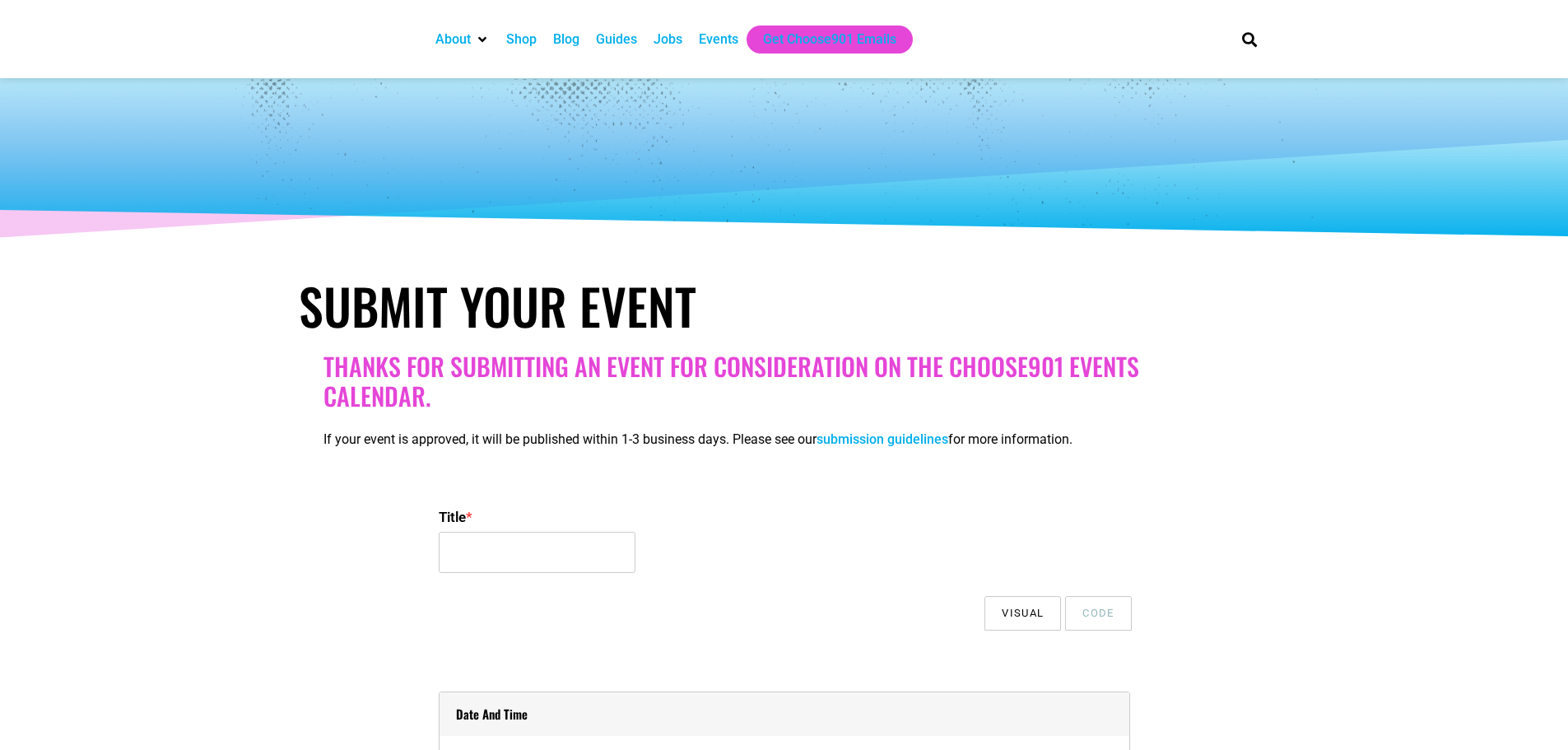
select select
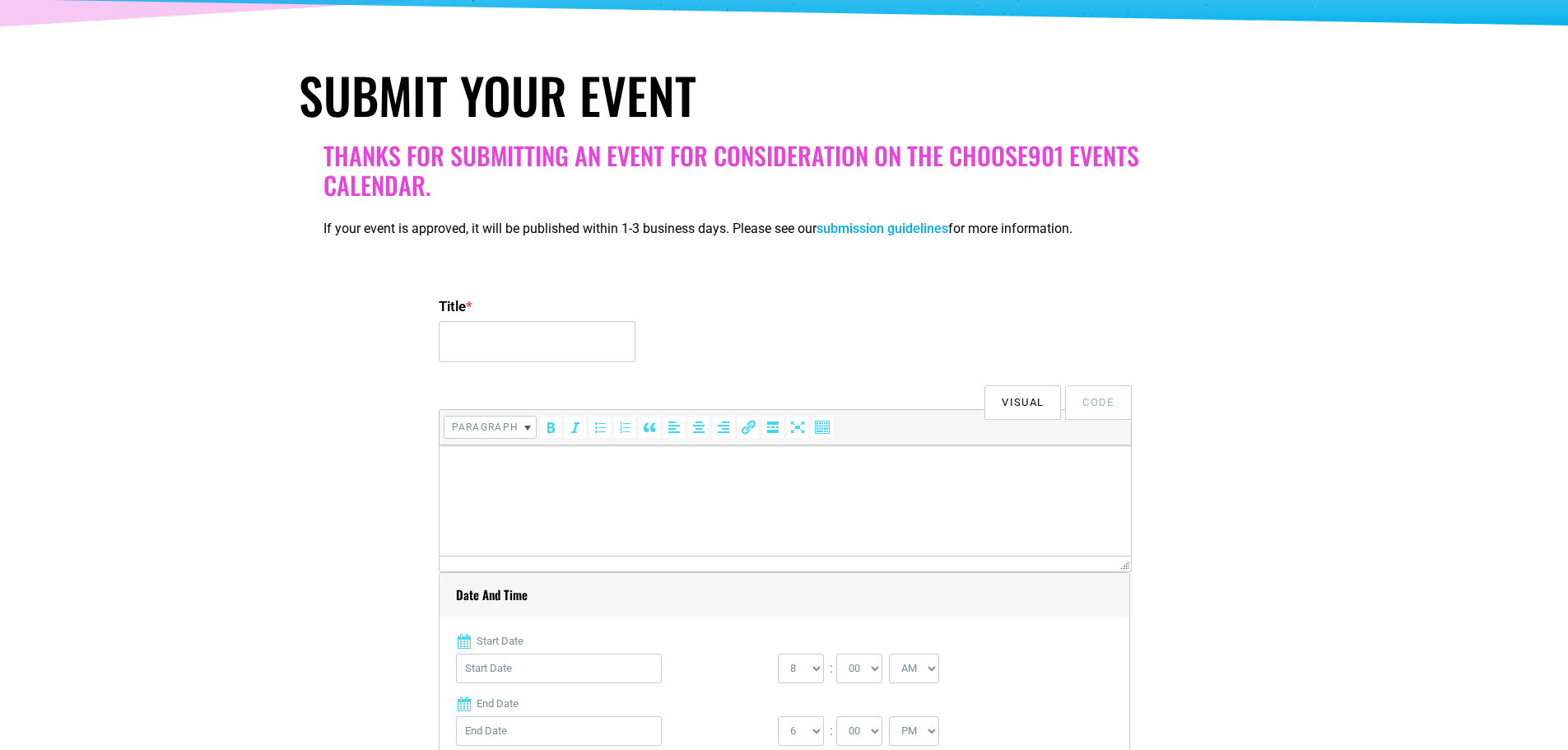
scroll to position [332, 0]
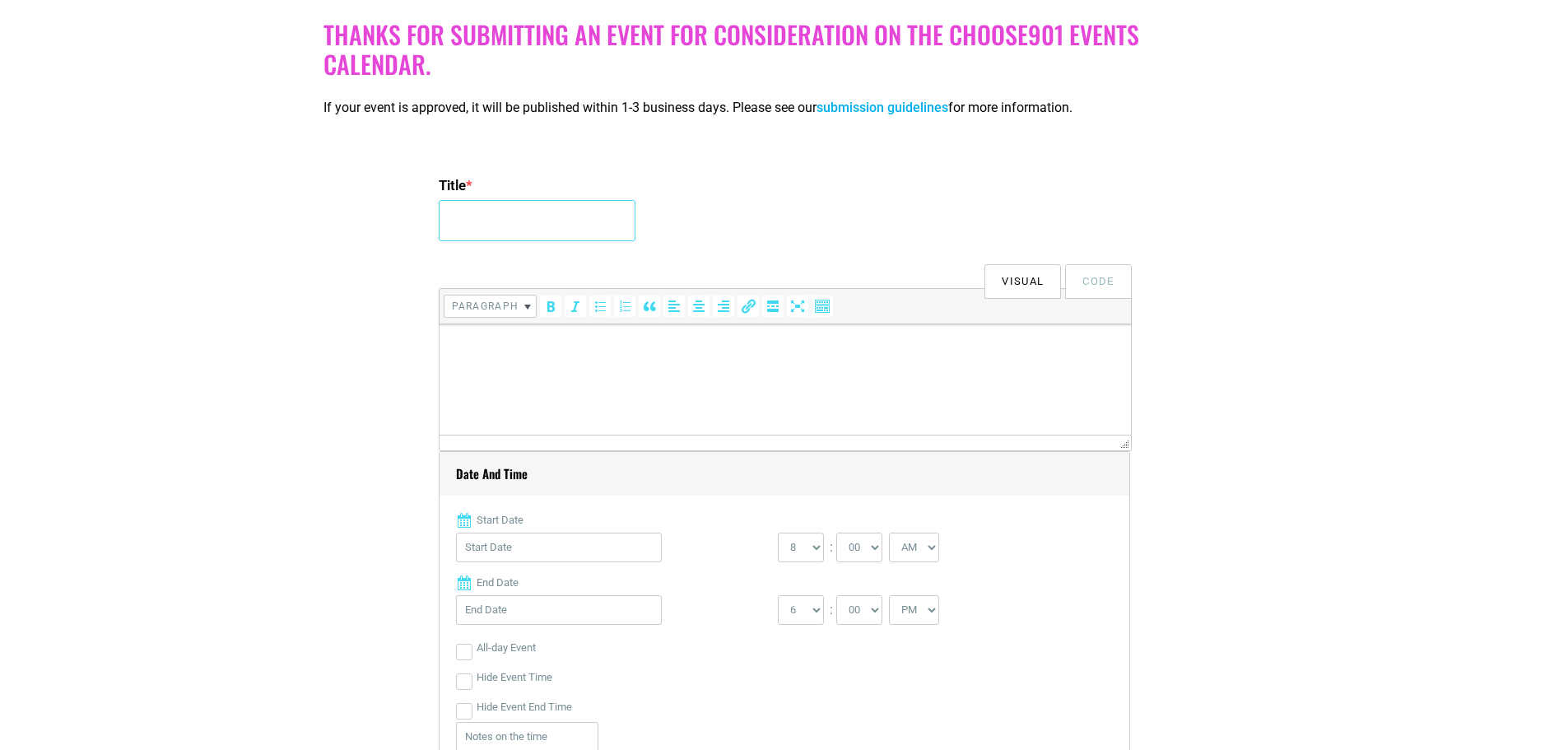
click at [595, 232] on input "Title *" at bounding box center [536, 221] width 196 height 42
type input "City Winery Philadelphia Presents the Resurrection of Screamin' [PERSON_NAME] B…"
click at [501, 336] on html at bounding box center [784, 347] width 691 height 46
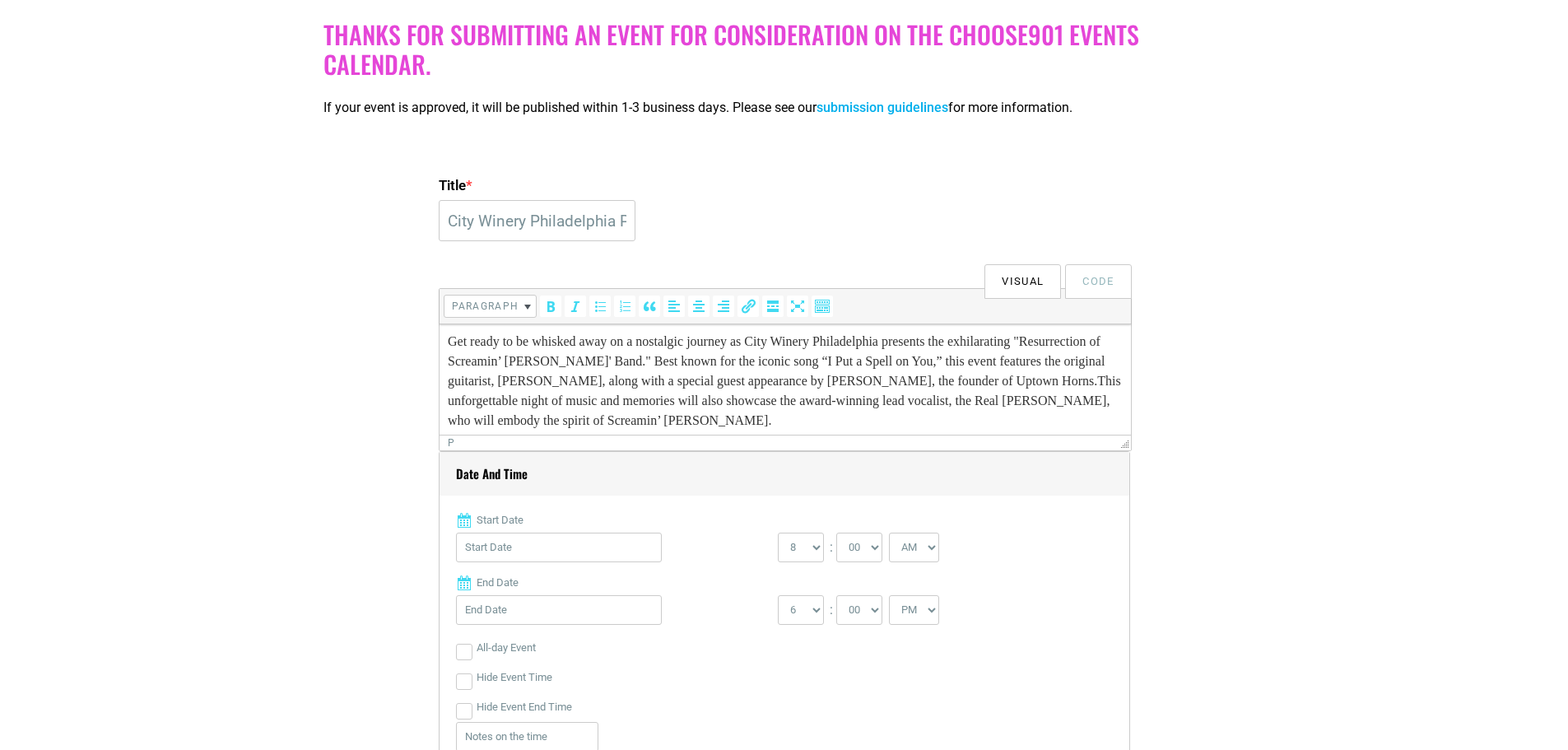
scroll to position [0, 0]
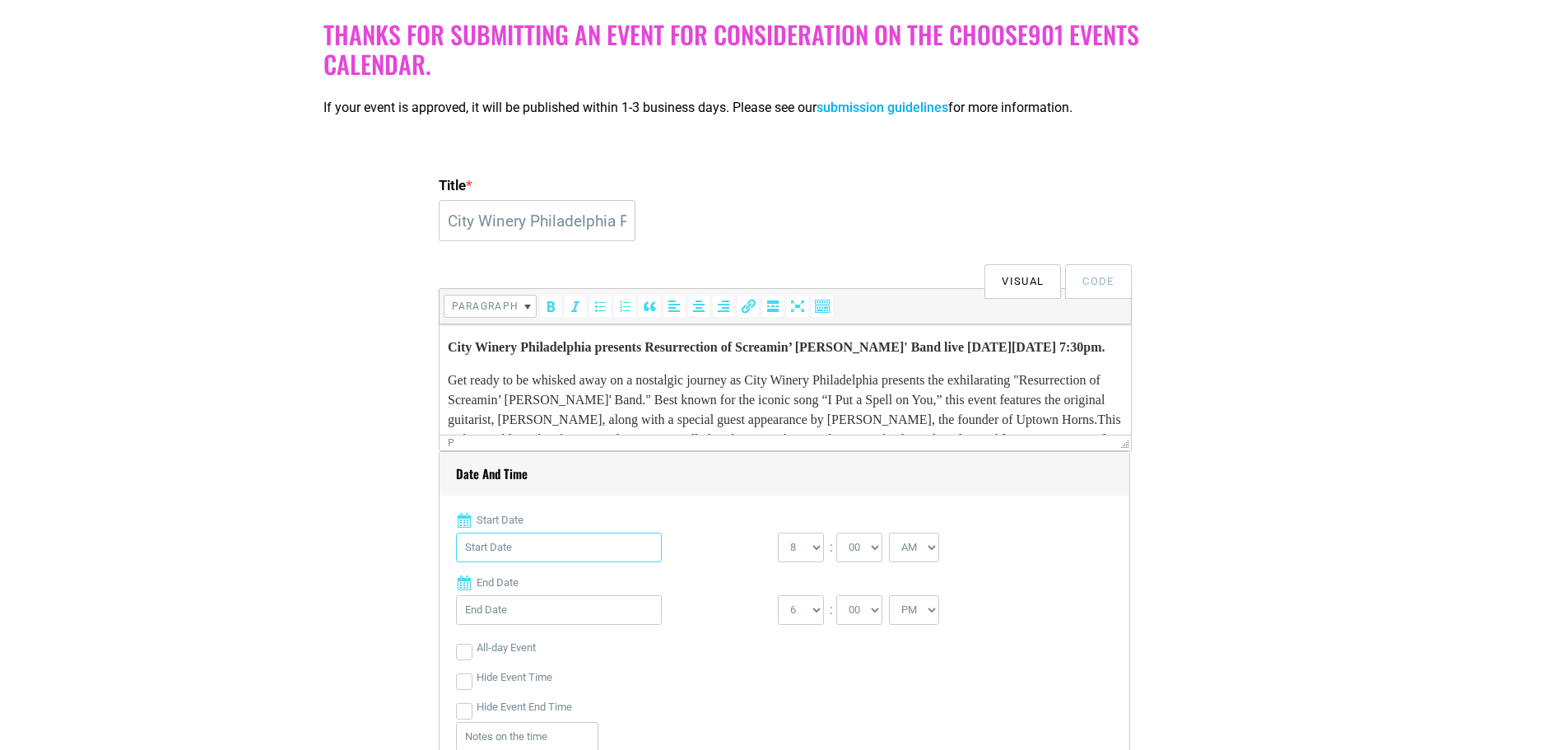
click at [547, 554] on input "Start Date" at bounding box center [558, 547] width 206 height 30
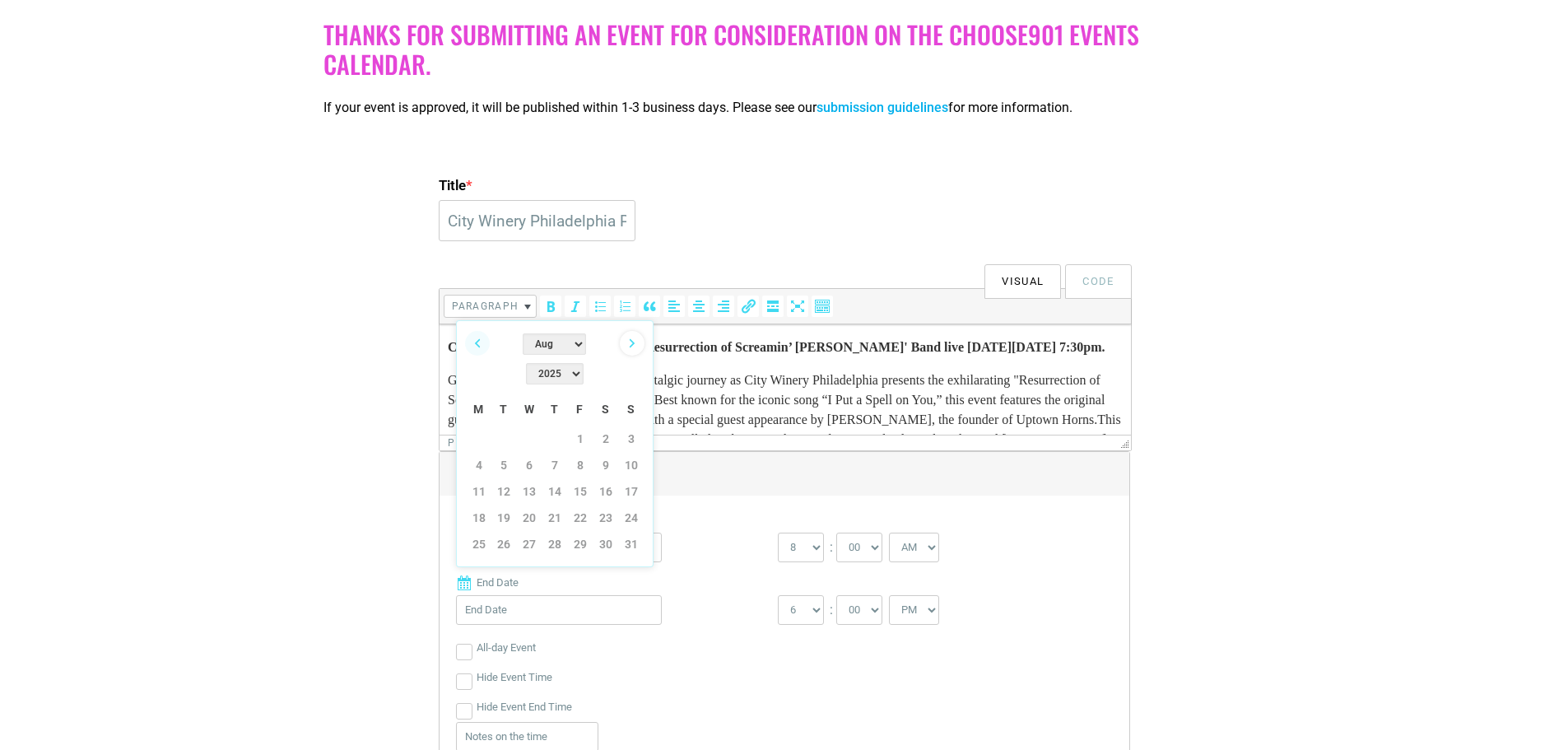
click at [629, 344] on link "Next" at bounding box center [632, 344] width 25 height 25
click at [624, 505] on link "26" at bounding box center [631, 518] width 25 height 25
type input "[DATE]"
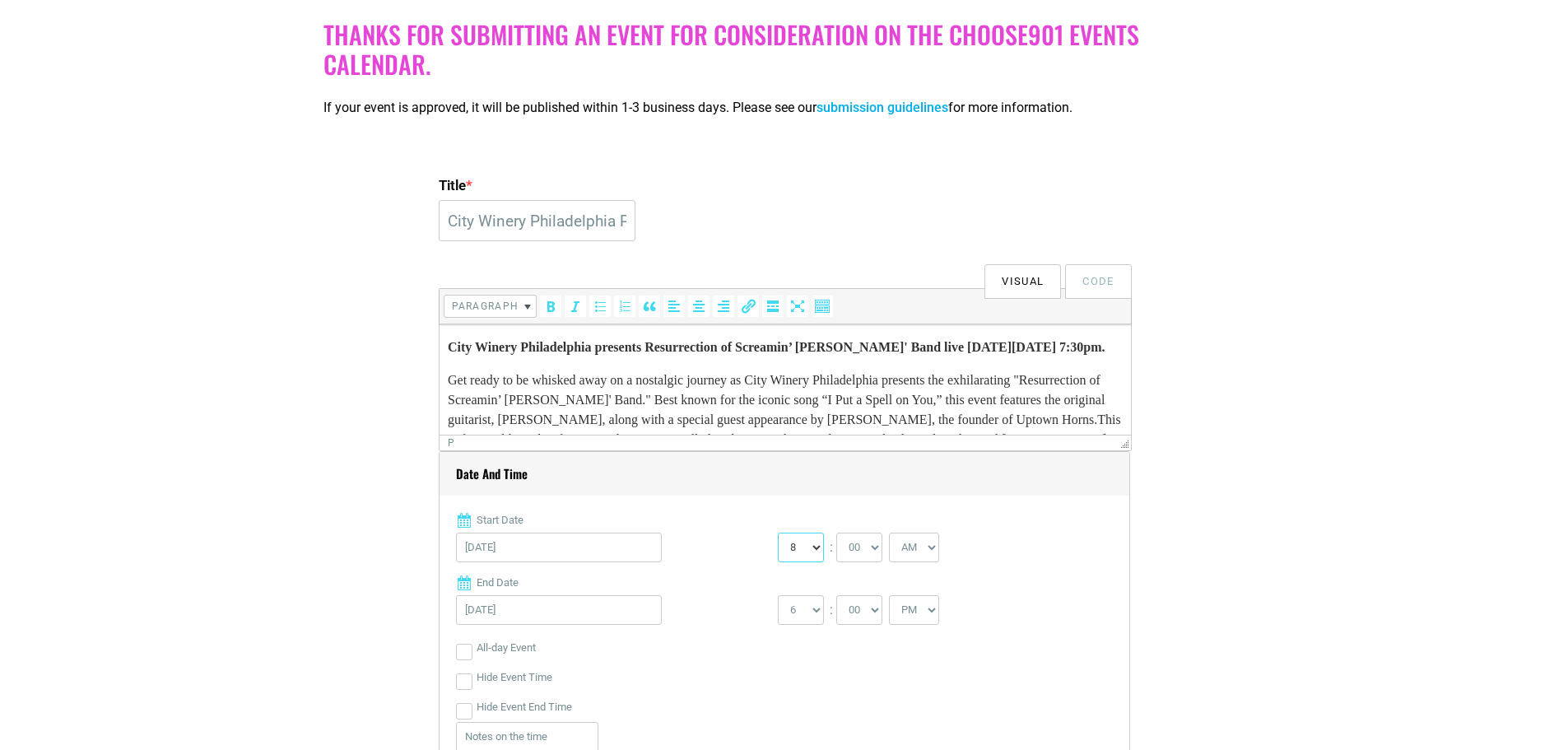
click at [815, 548] on select "0 1 2 3 4 5 6 7 8 9 10 11 12" at bounding box center [801, 547] width 46 height 30
select select "7"
click at [778, 533] on select "0 1 2 3 4 5 6 7 8 9 10 11 12" at bounding box center [801, 547] width 46 height 30
click at [880, 549] on select "00 05 10 15 20 25 30 35 40 45 50 55" at bounding box center [859, 547] width 46 height 30
select select "30"
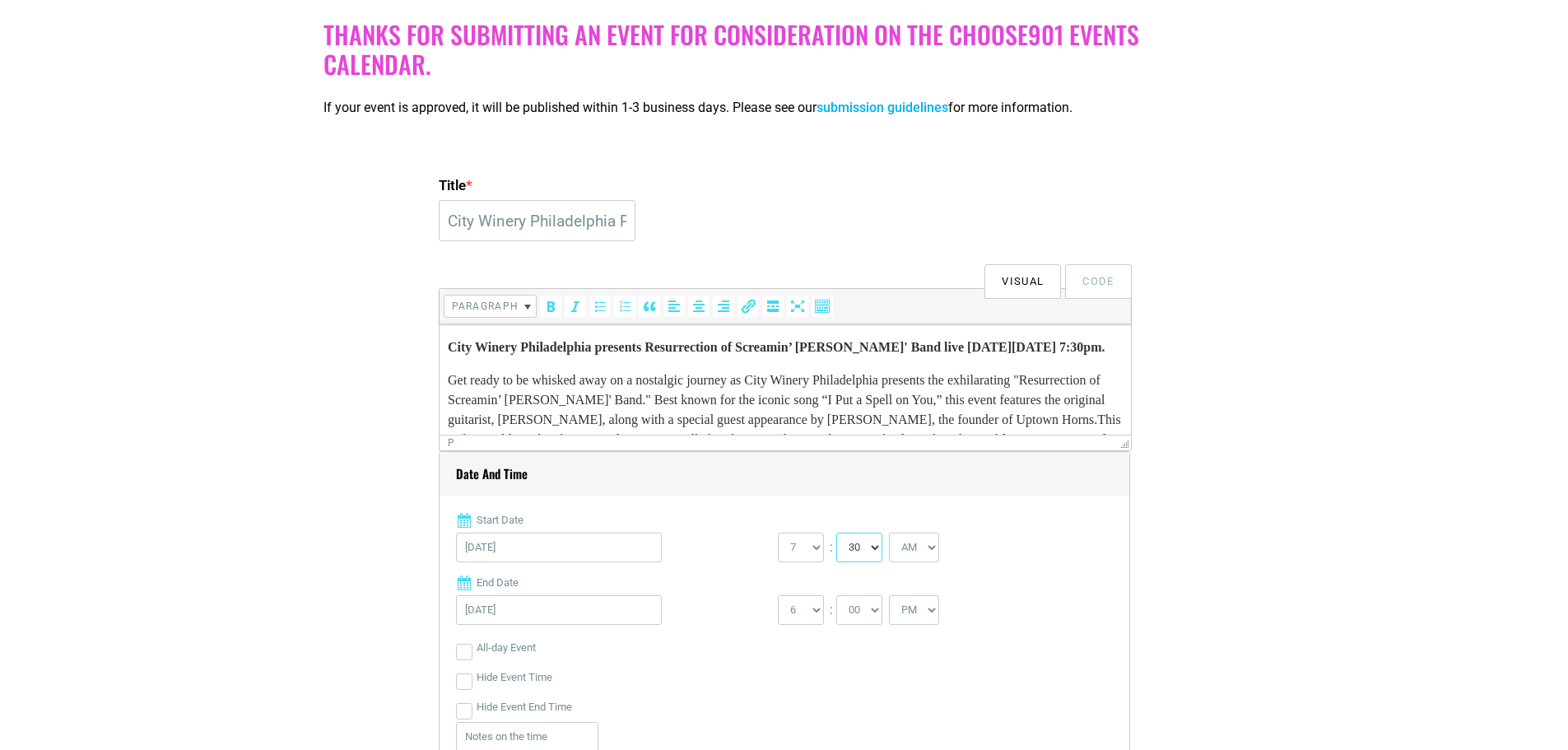
click at [837, 533] on select "00 05 10 15 20 25 30 35 40 45 50 55" at bounding box center [859, 547] width 46 height 30
click at [934, 552] on select "AM PM" at bounding box center [914, 547] width 50 height 30
select select "PM"
click at [890, 533] on select "AM PM" at bounding box center [914, 547] width 50 height 30
click at [814, 609] on select "1 2 3 4 5 6 7 8 9 10 11 12" at bounding box center [801, 610] width 46 height 30
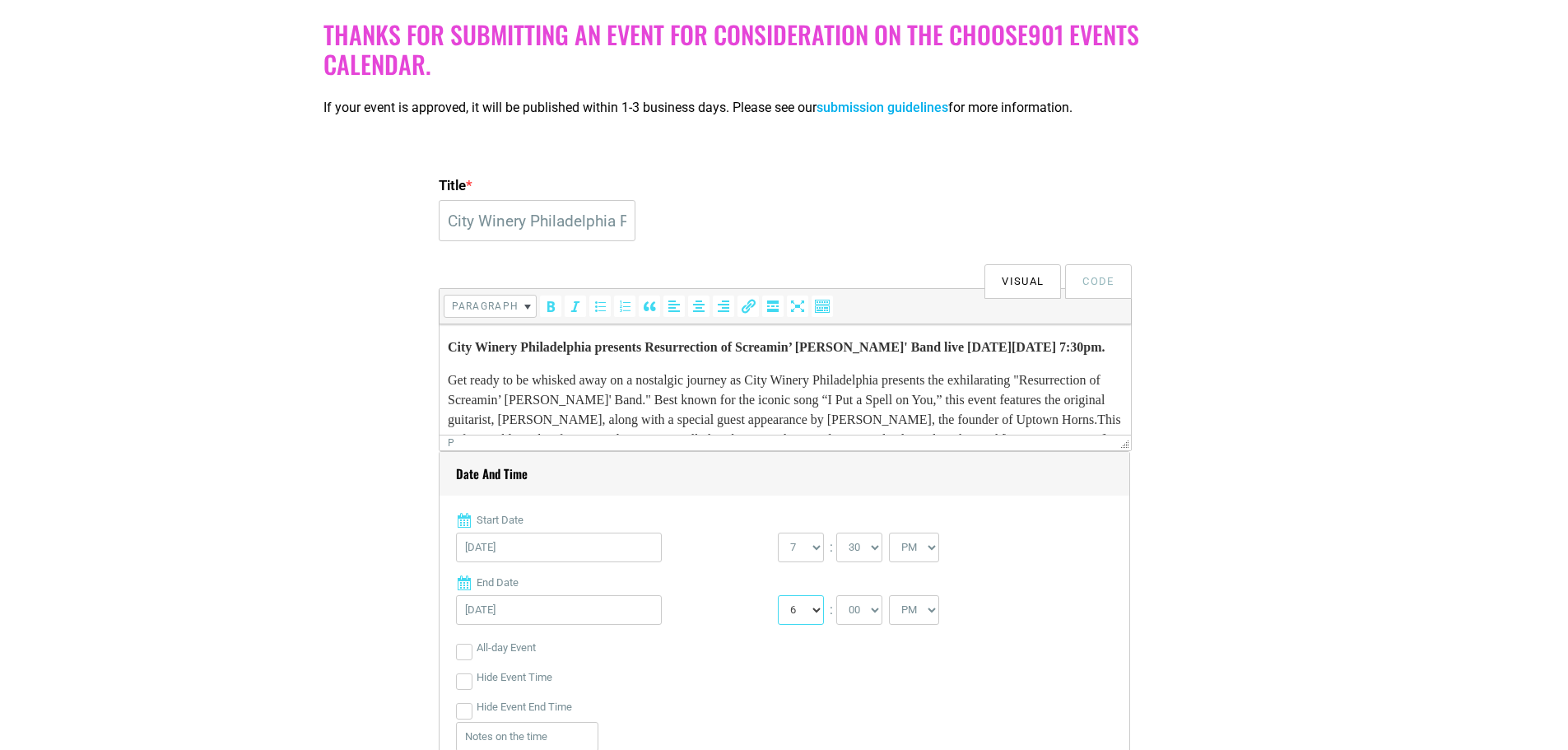
select select "10"
click at [778, 596] on select "1 2 3 4 5 6 7 8 9 10 11 12" at bounding box center [801, 610] width 46 height 30
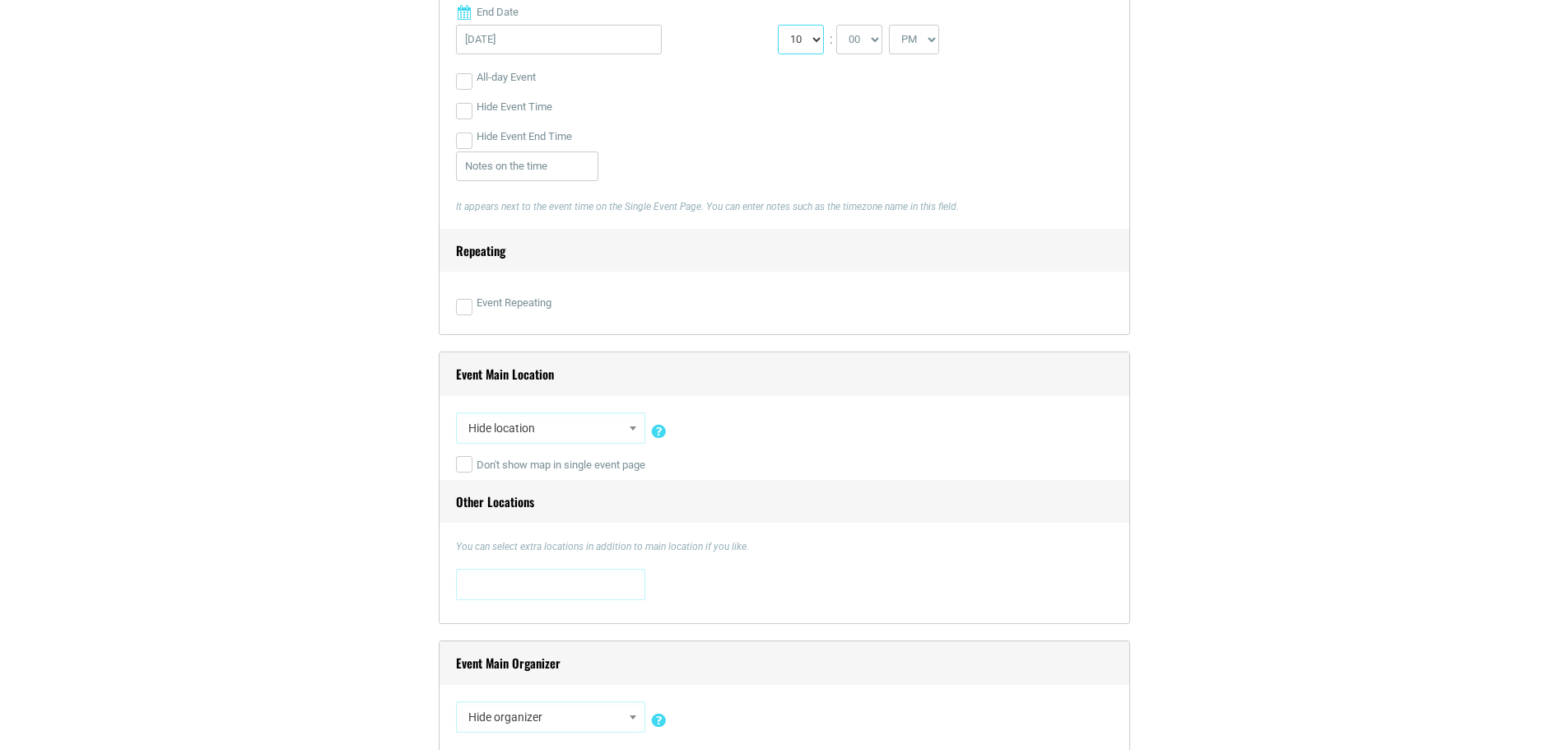
scroll to position [976, 0]
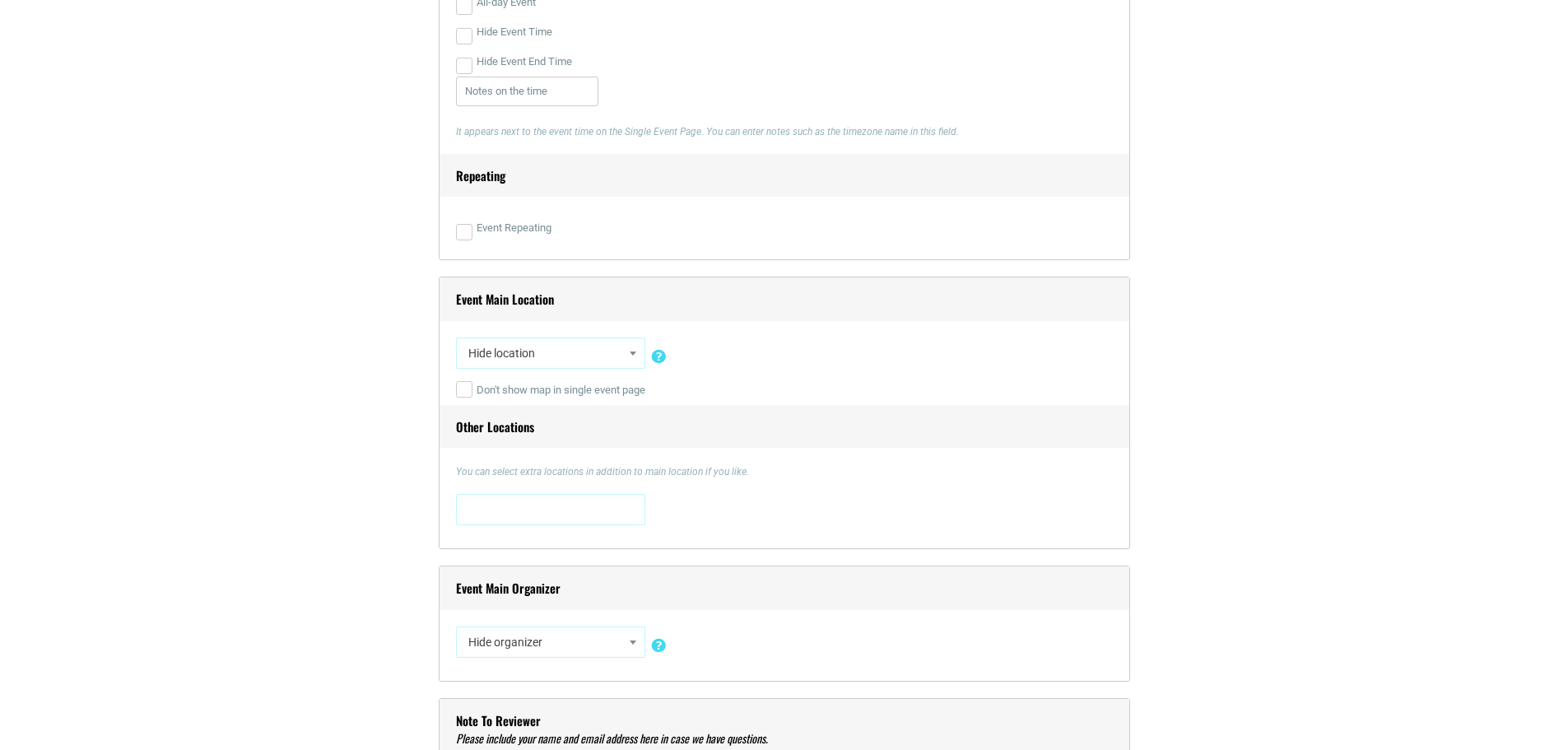
click at [630, 355] on b at bounding box center [632, 353] width 7 height 4
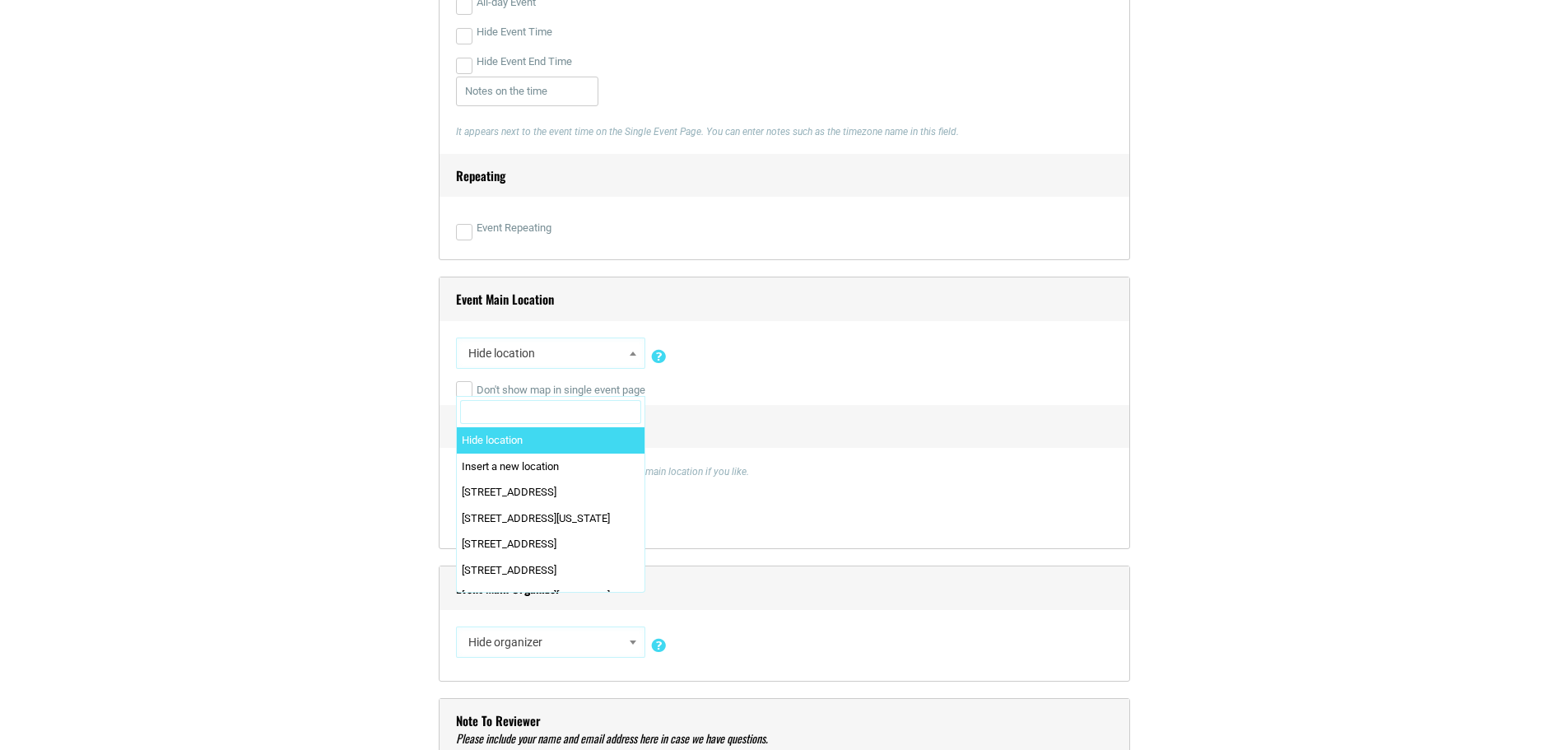
click at [571, 412] on input "Search" at bounding box center [550, 412] width 181 height 25
type input "p"
type input "C"
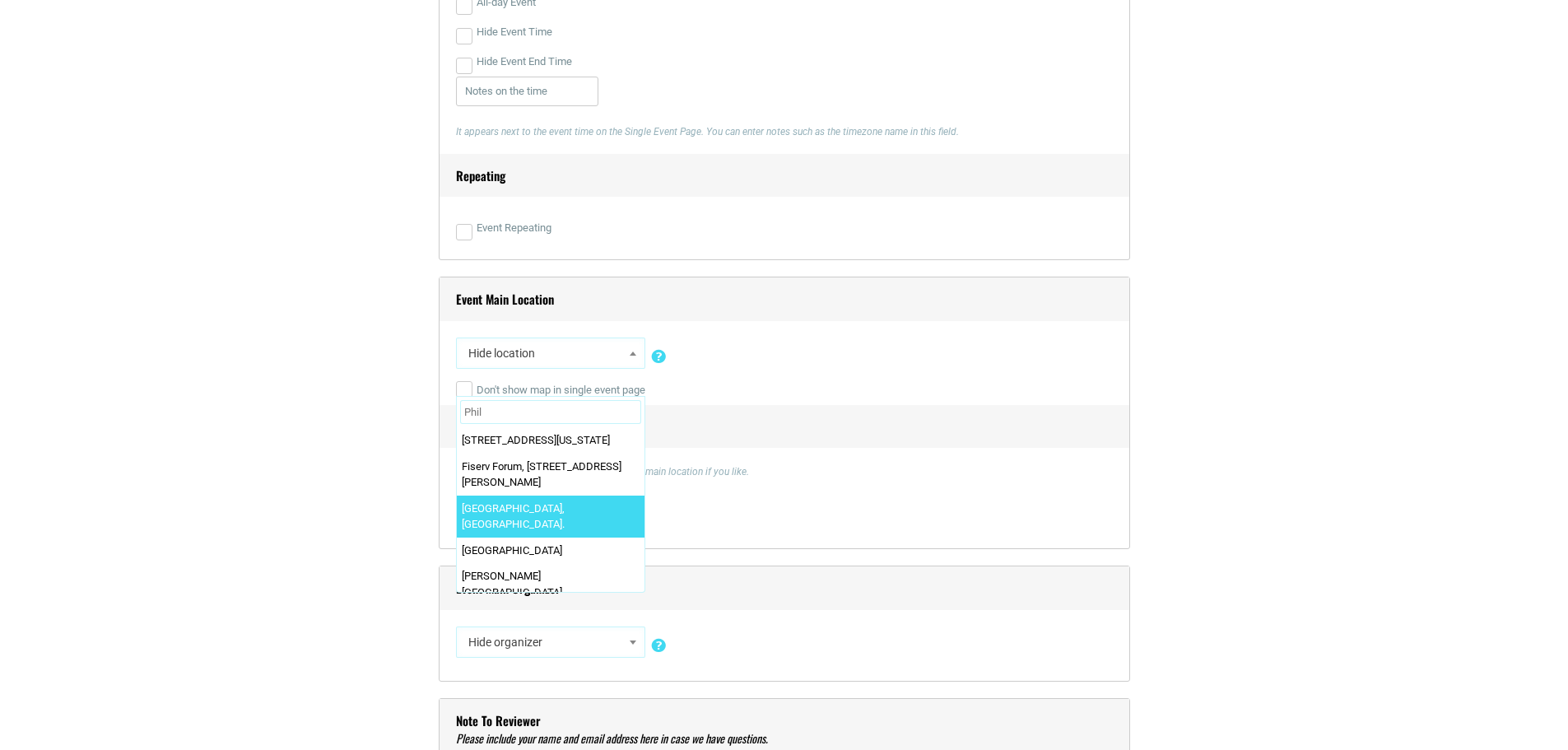
type input "Phil"
select select "3056"
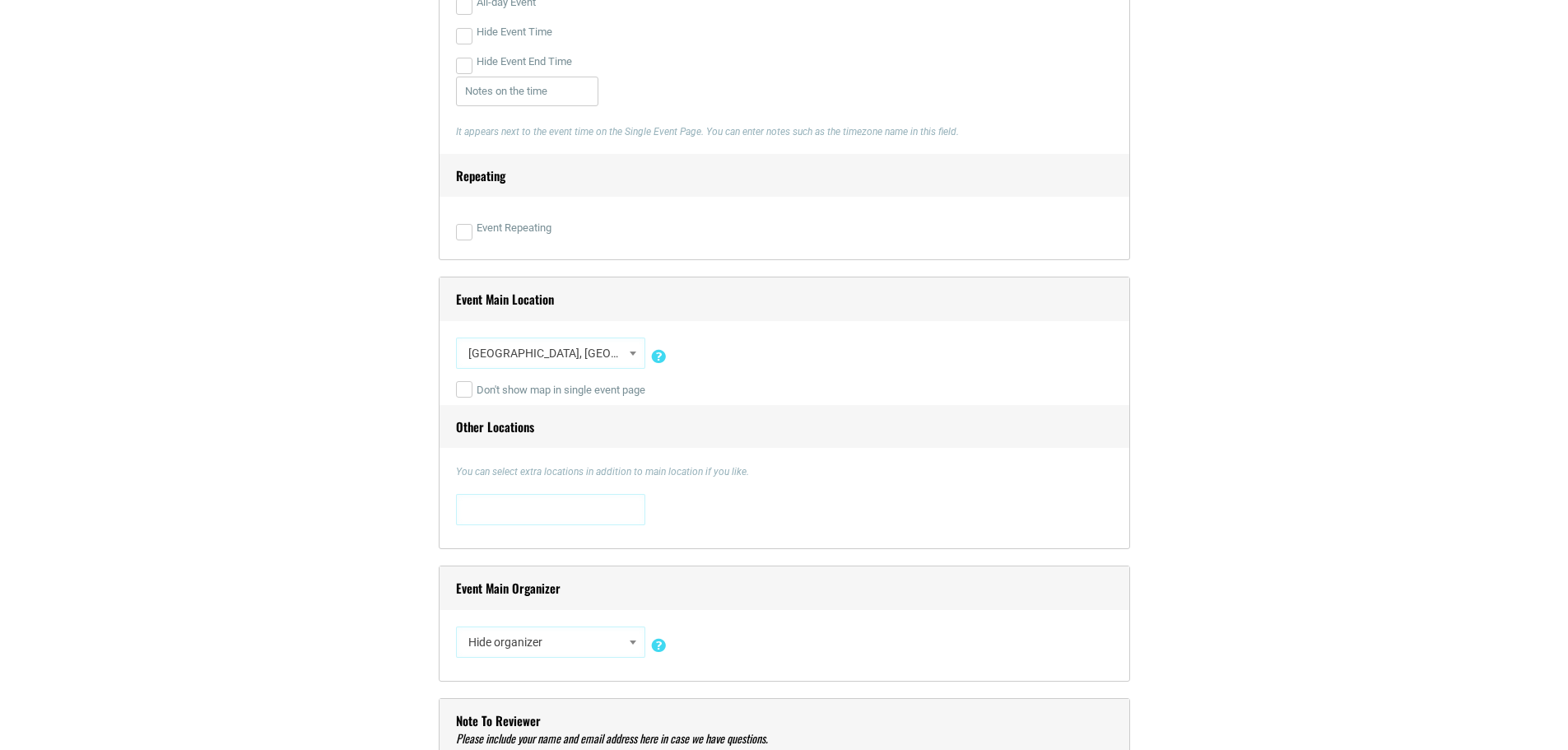
click at [564, 514] on span at bounding box center [551, 507] width 178 height 26
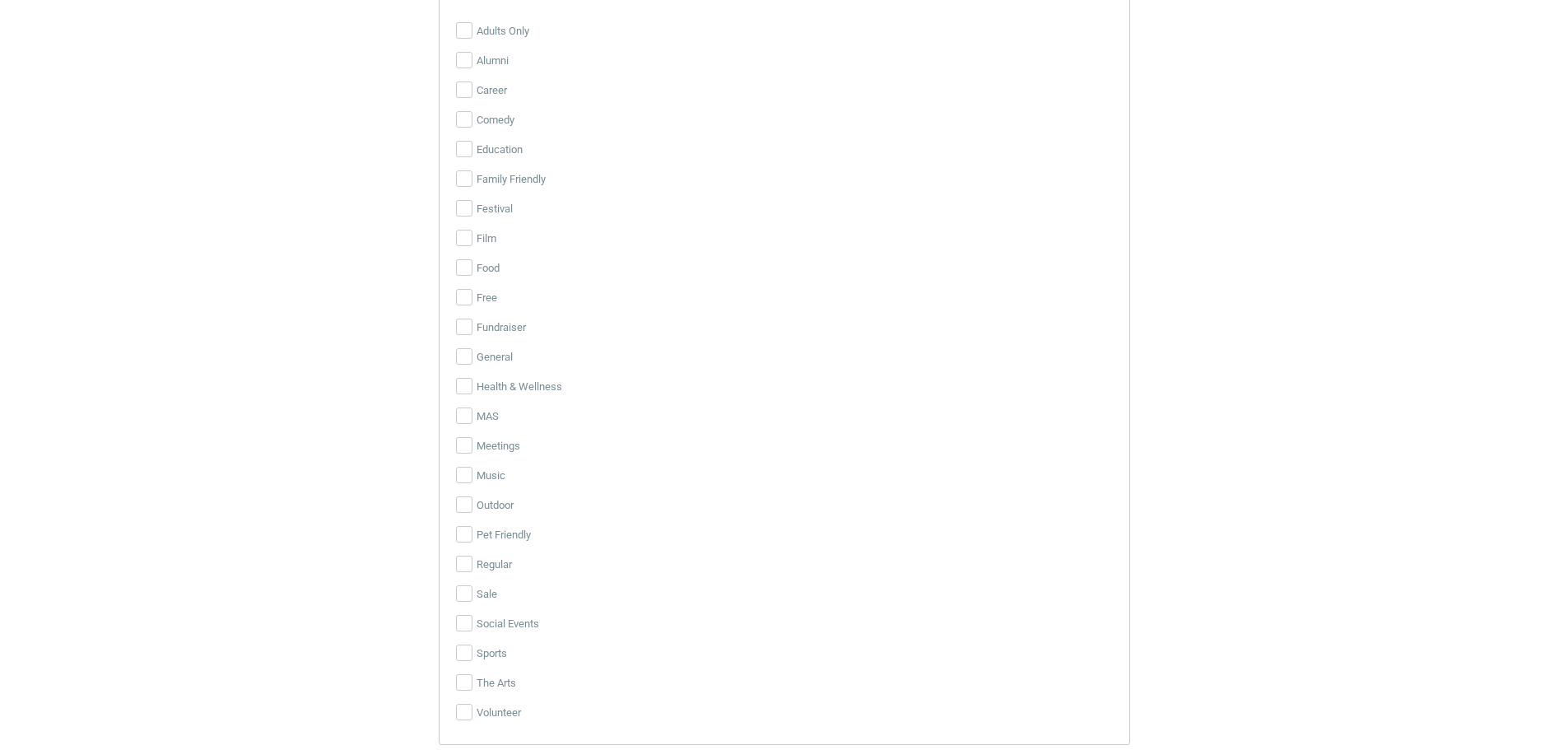
scroll to position [2747, 0]
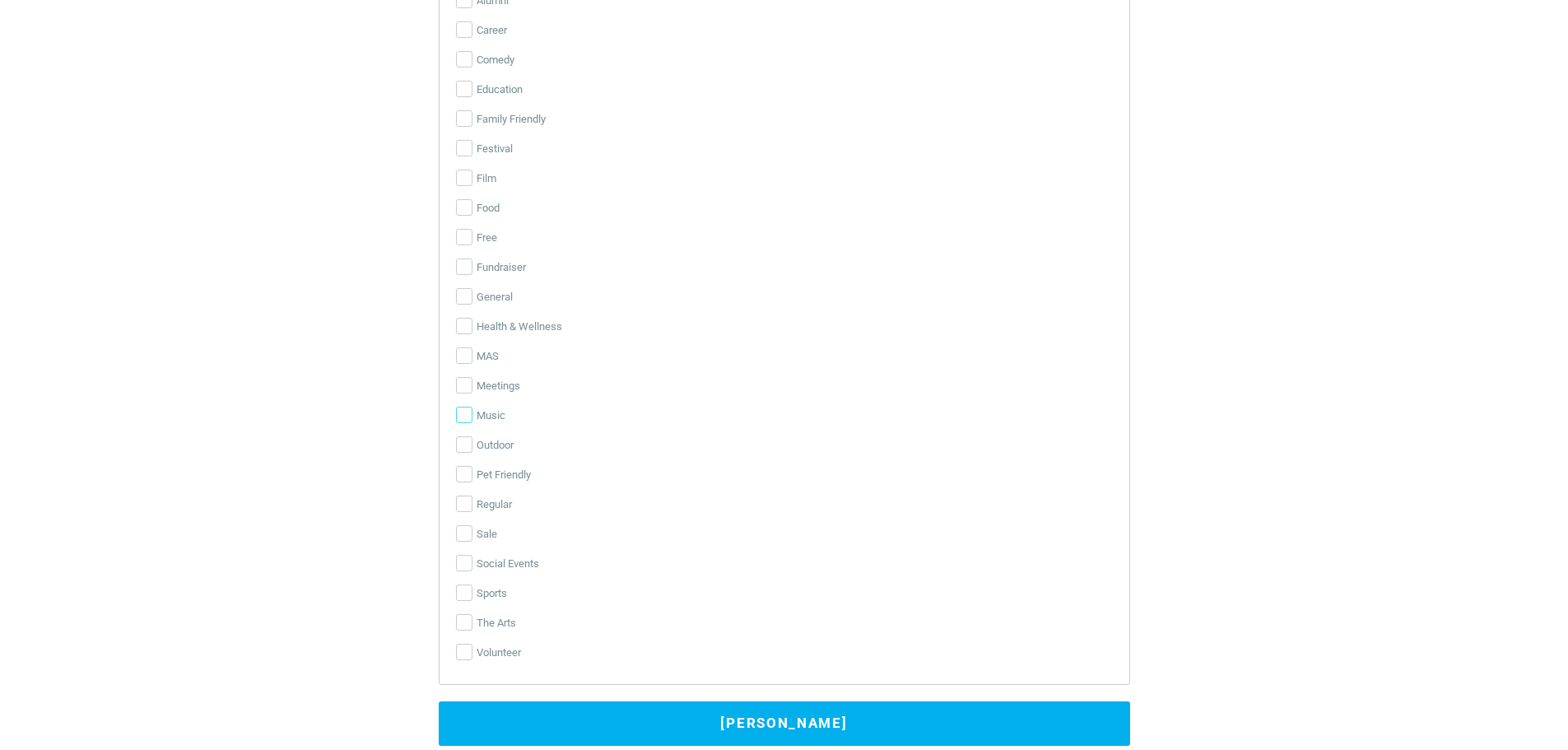
click at [466, 412] on div "Adults Only Alumni Career Comedy Education Family Friendly Festival Film Food F…" at bounding box center [784, 312] width 657 height 711
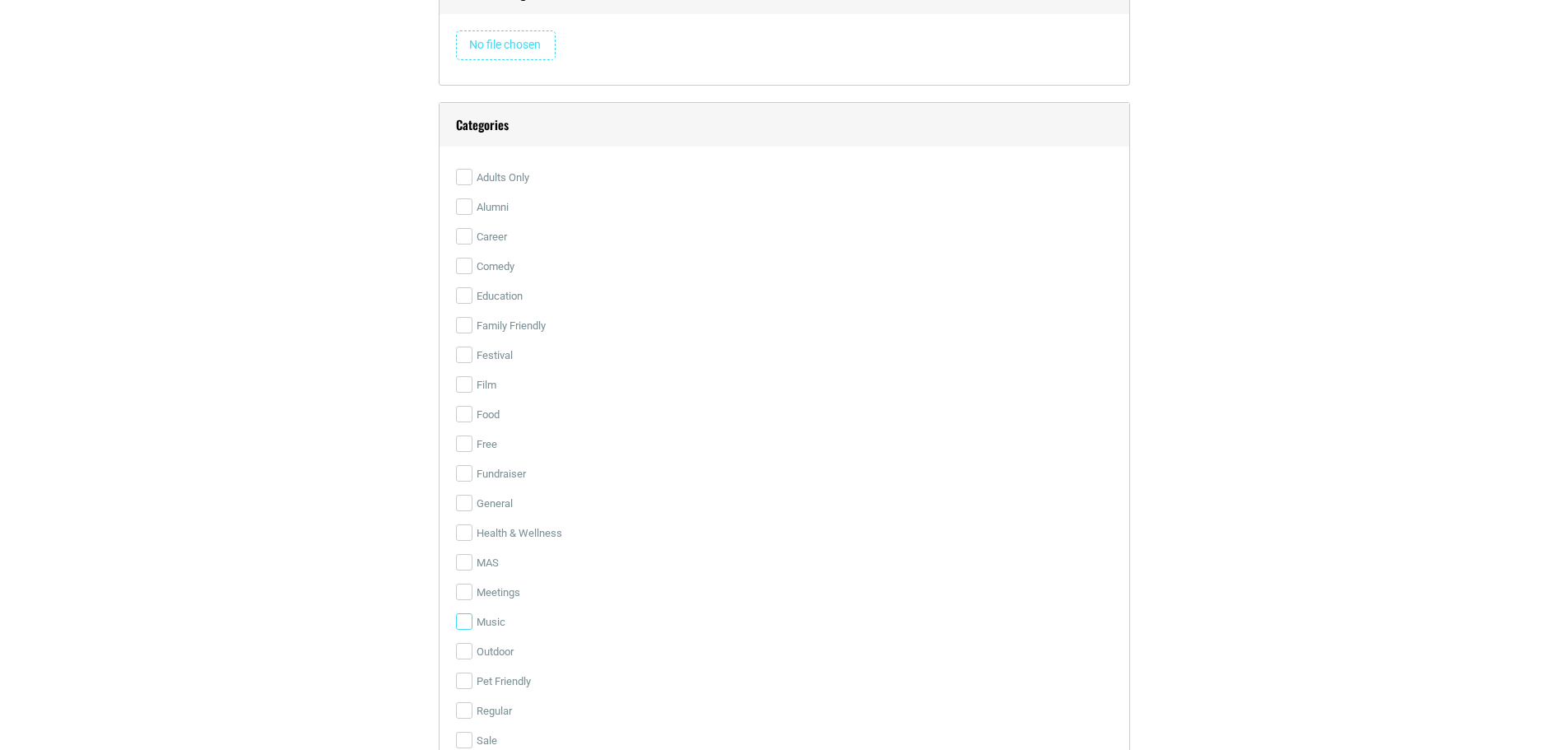
scroll to position [1835, 0]
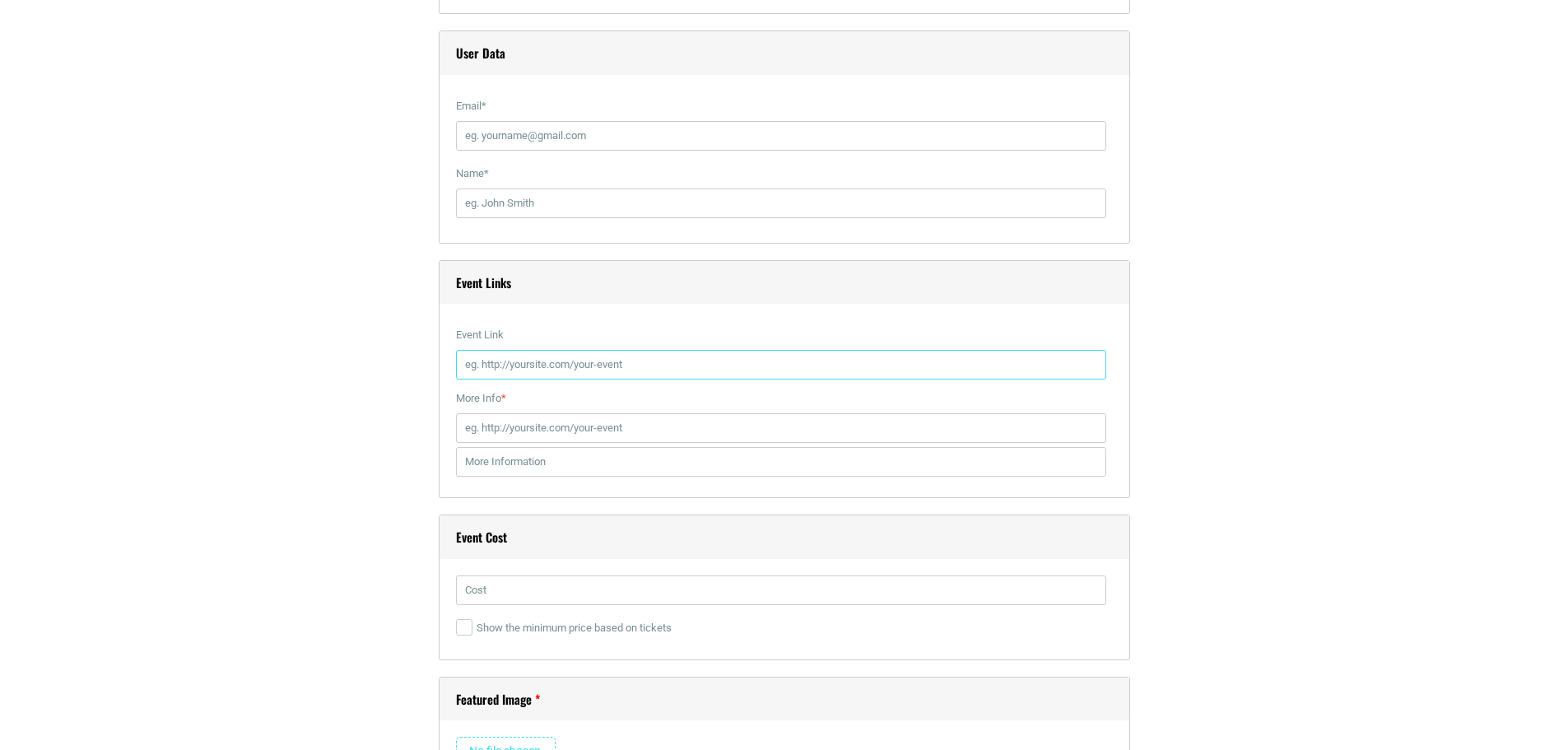
click at [519, 367] on input "Event Link" at bounding box center [781, 364] width 650 height 30
paste input "[URL][DOMAIN_NAME][PERSON_NAME]"
type input "[URL][DOMAIN_NAME][PERSON_NAME]"
click at [553, 600] on input "text" at bounding box center [781, 589] width 650 height 30
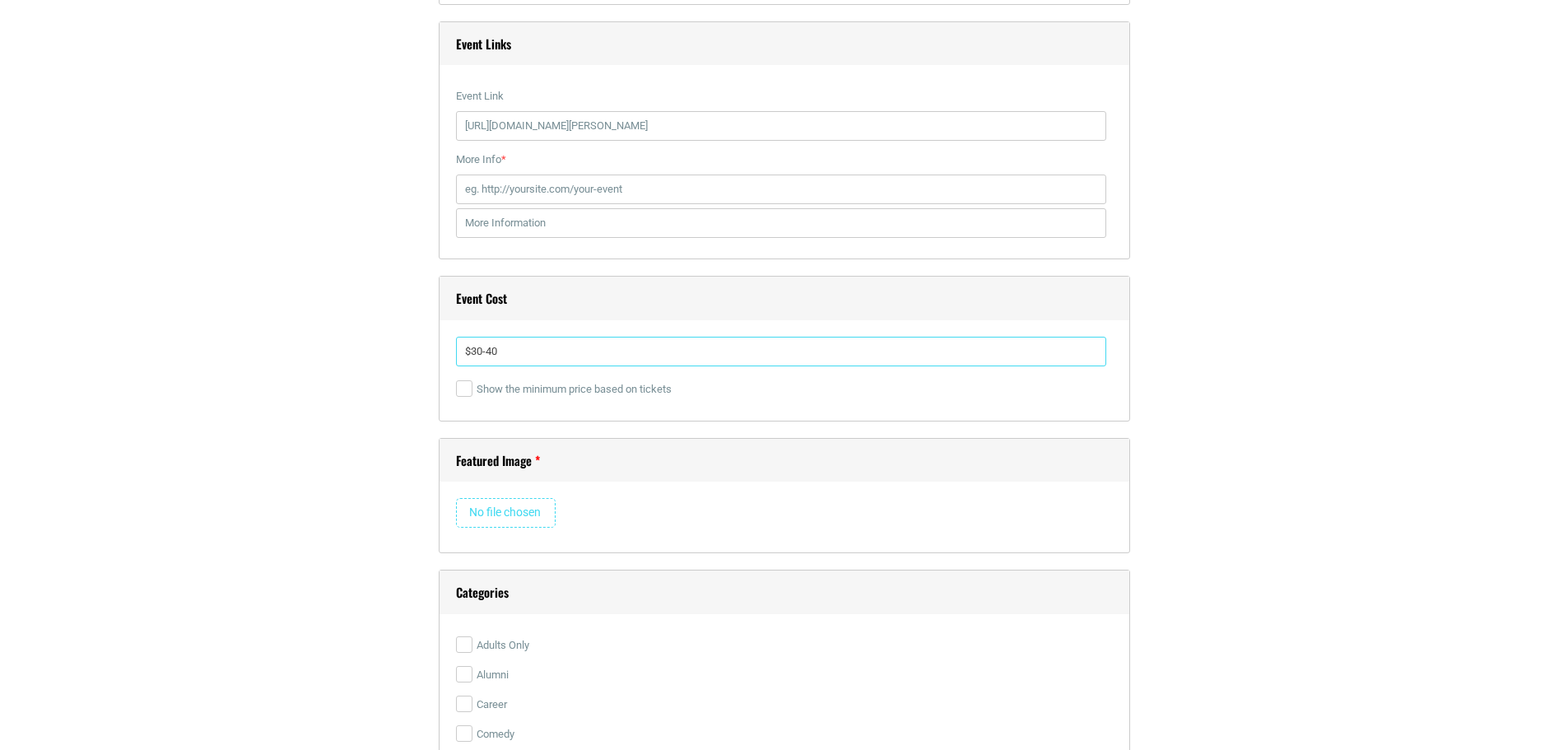
scroll to position [2112, 0]
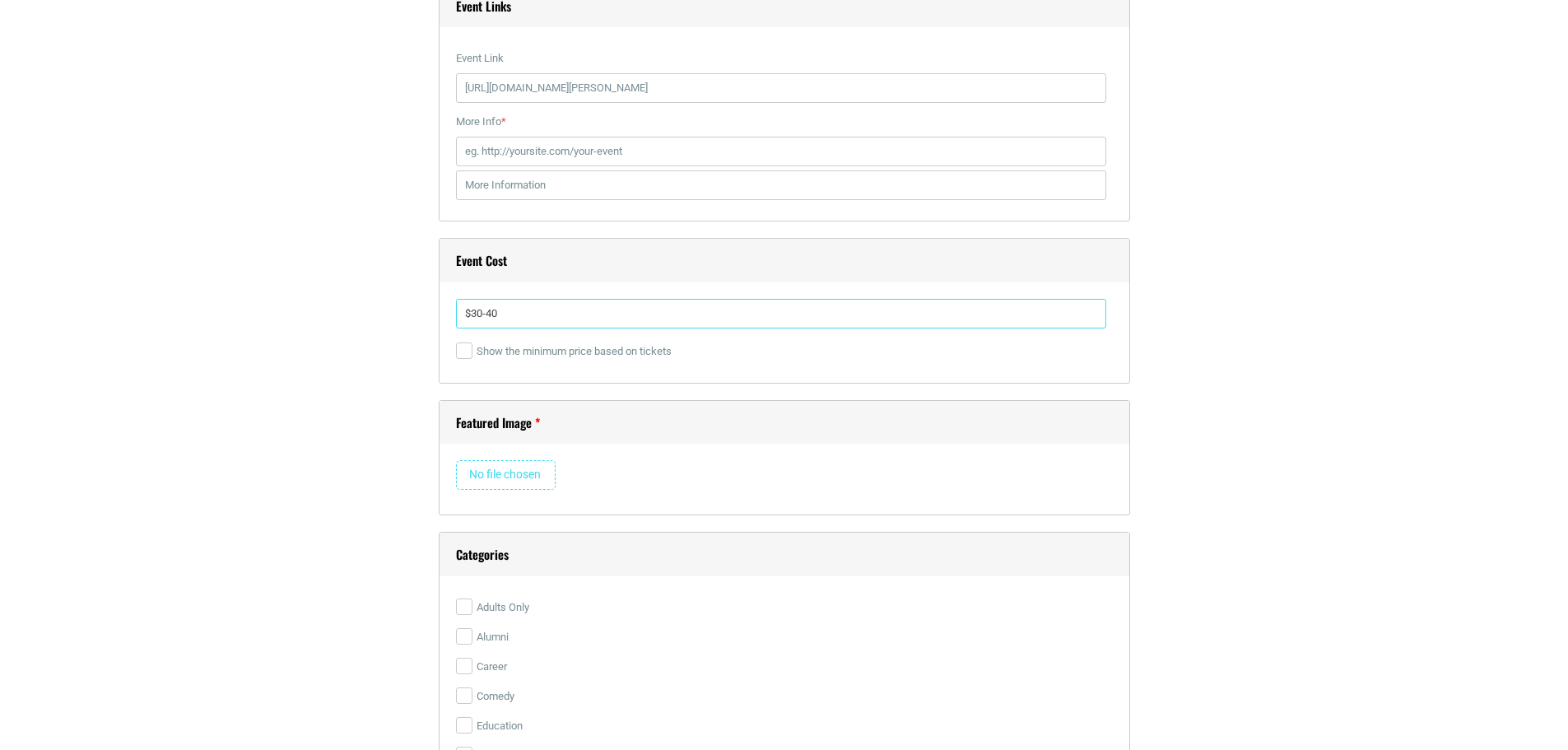
type input "$30-40"
click at [500, 479] on input "file" at bounding box center [505, 474] width 100 height 30
type input "C:\fakepath\2025-07-12_10h27_31.png"
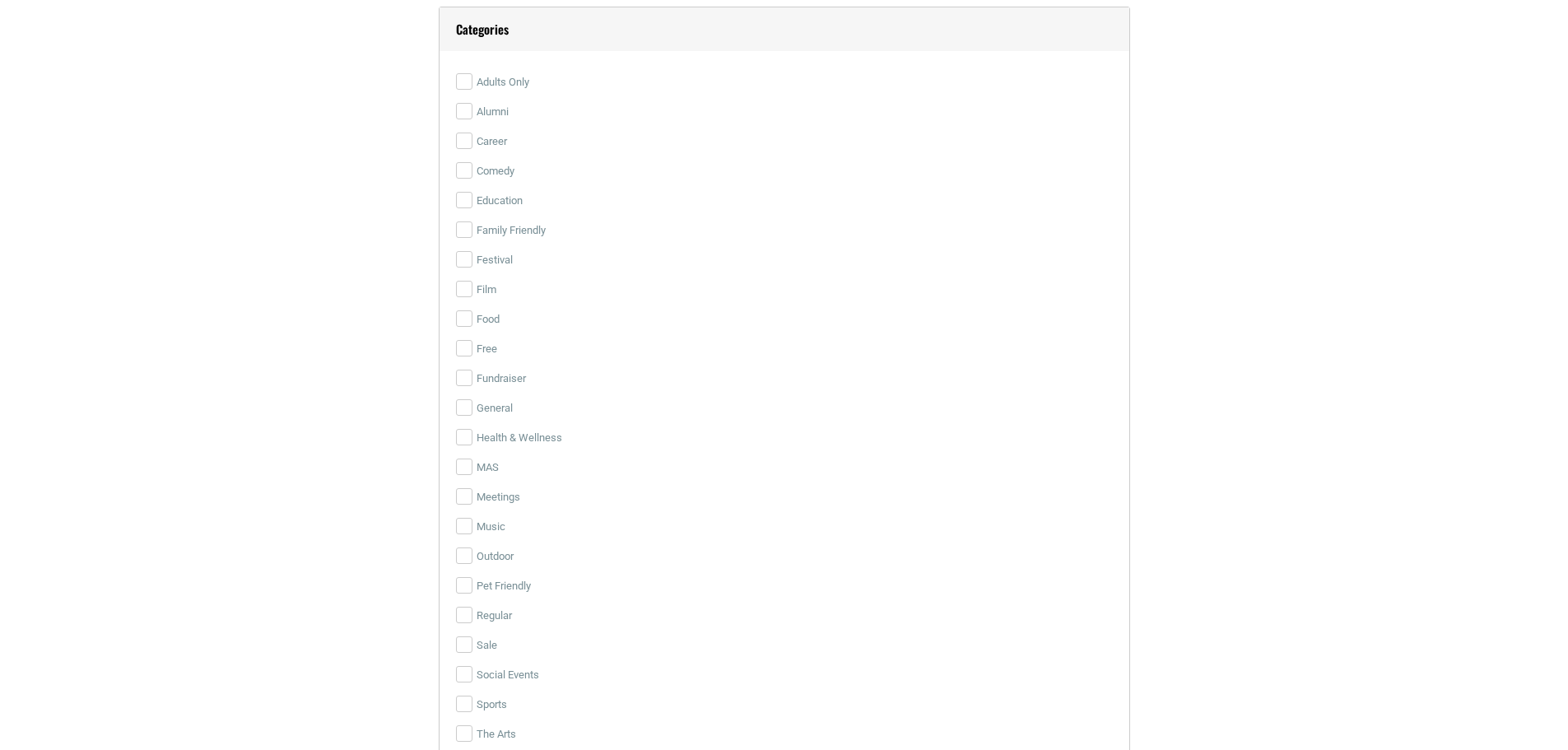
scroll to position [3562, 0]
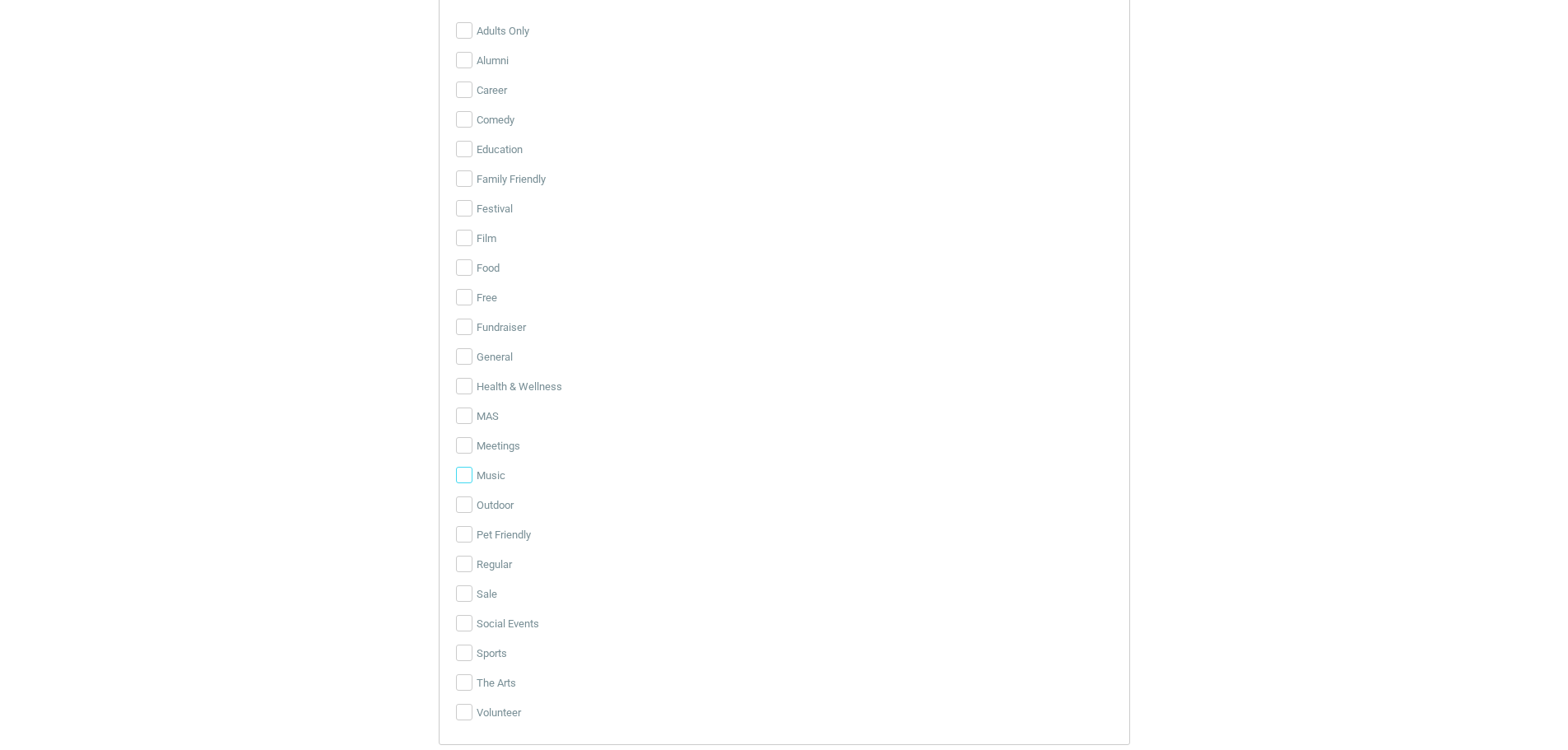
click at [462, 475] on input "Music" at bounding box center [464, 474] width 16 height 16
checkbox input "true"
click at [465, 206] on input "Festival" at bounding box center [464, 208] width 16 height 16
checkbox input "true"
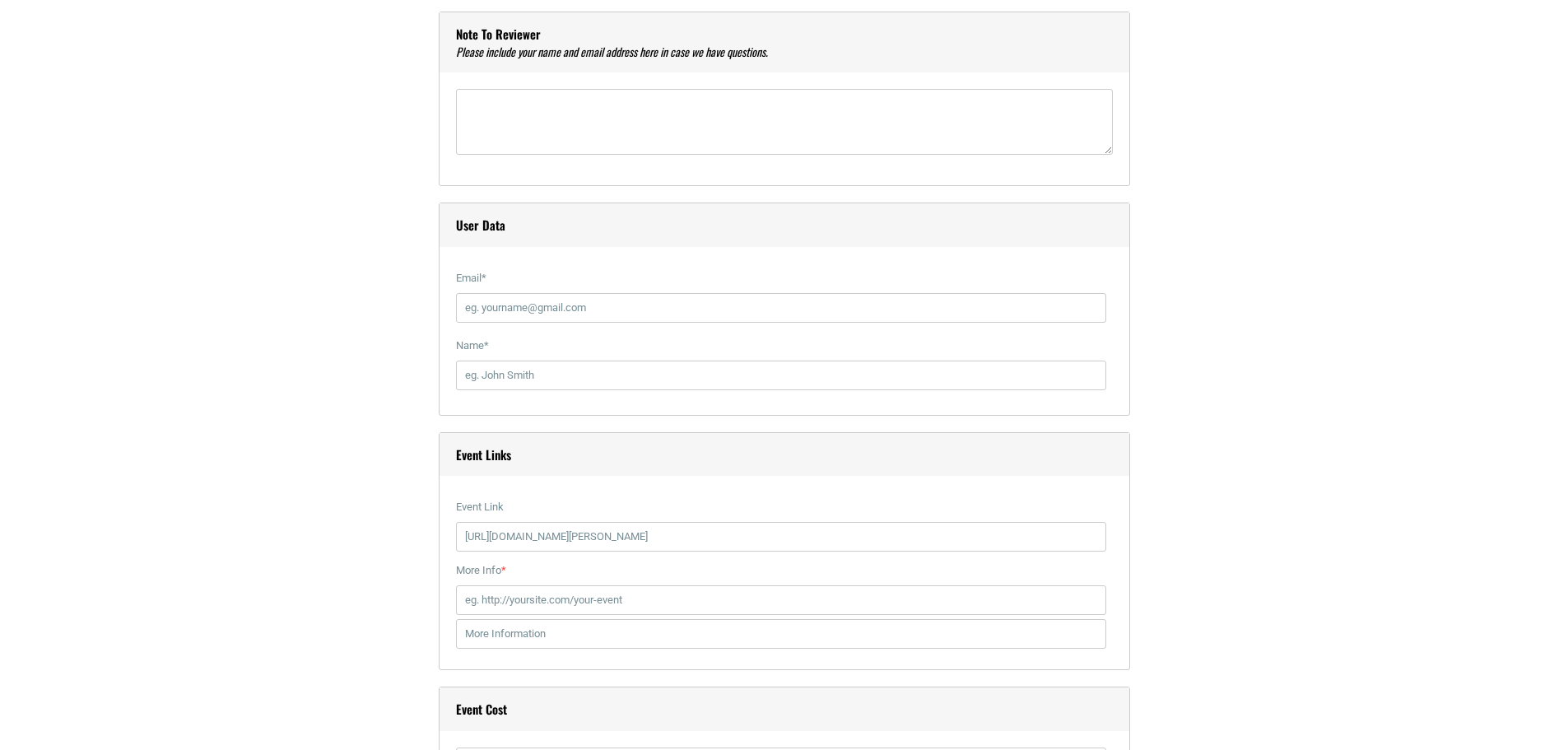
scroll to position [1640, 0]
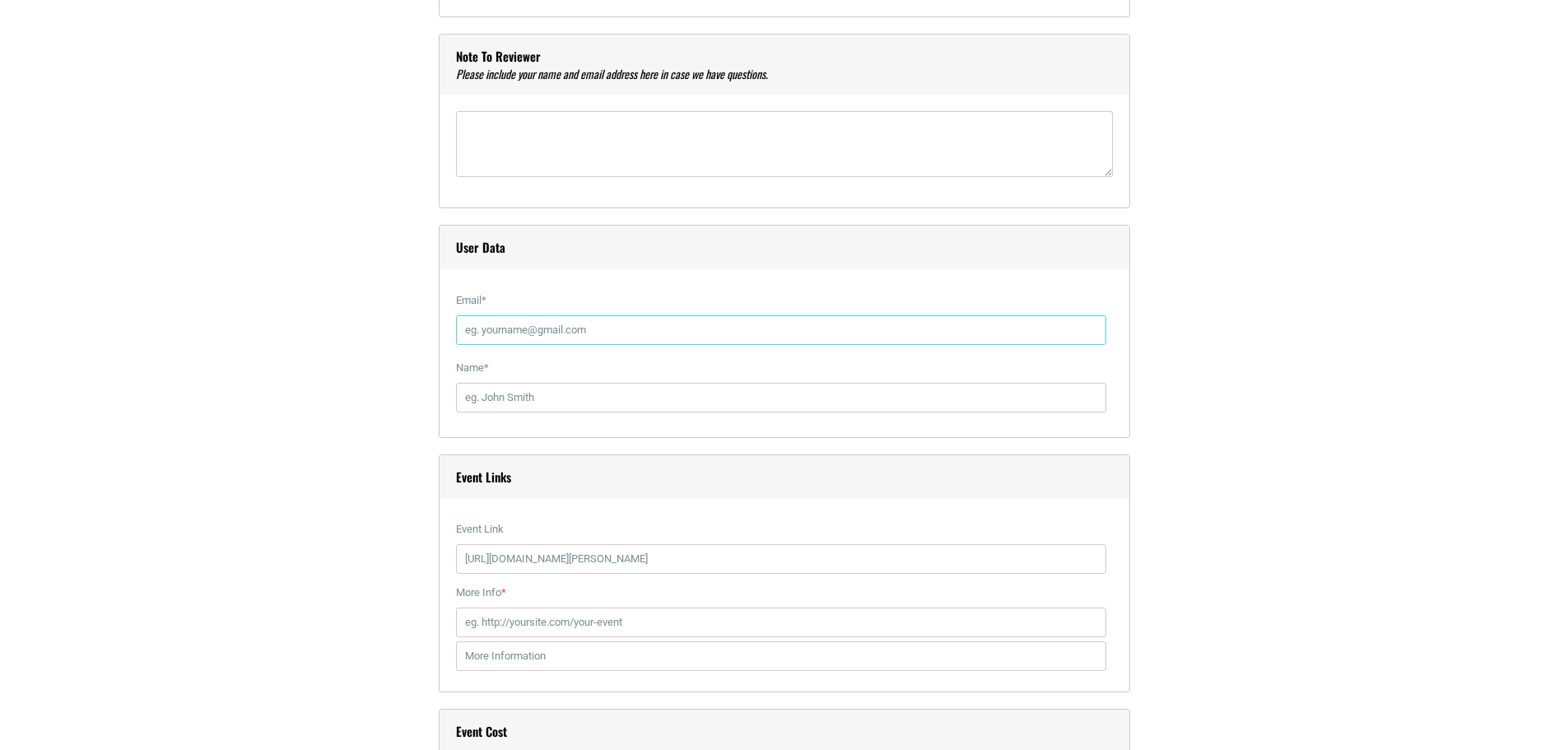
click at [589, 334] on input "Email *" at bounding box center [781, 330] width 650 height 30
type input "[EMAIL_ADDRESS][DOMAIN_NAME]"
click at [581, 401] on input "Name *" at bounding box center [781, 397] width 650 height 30
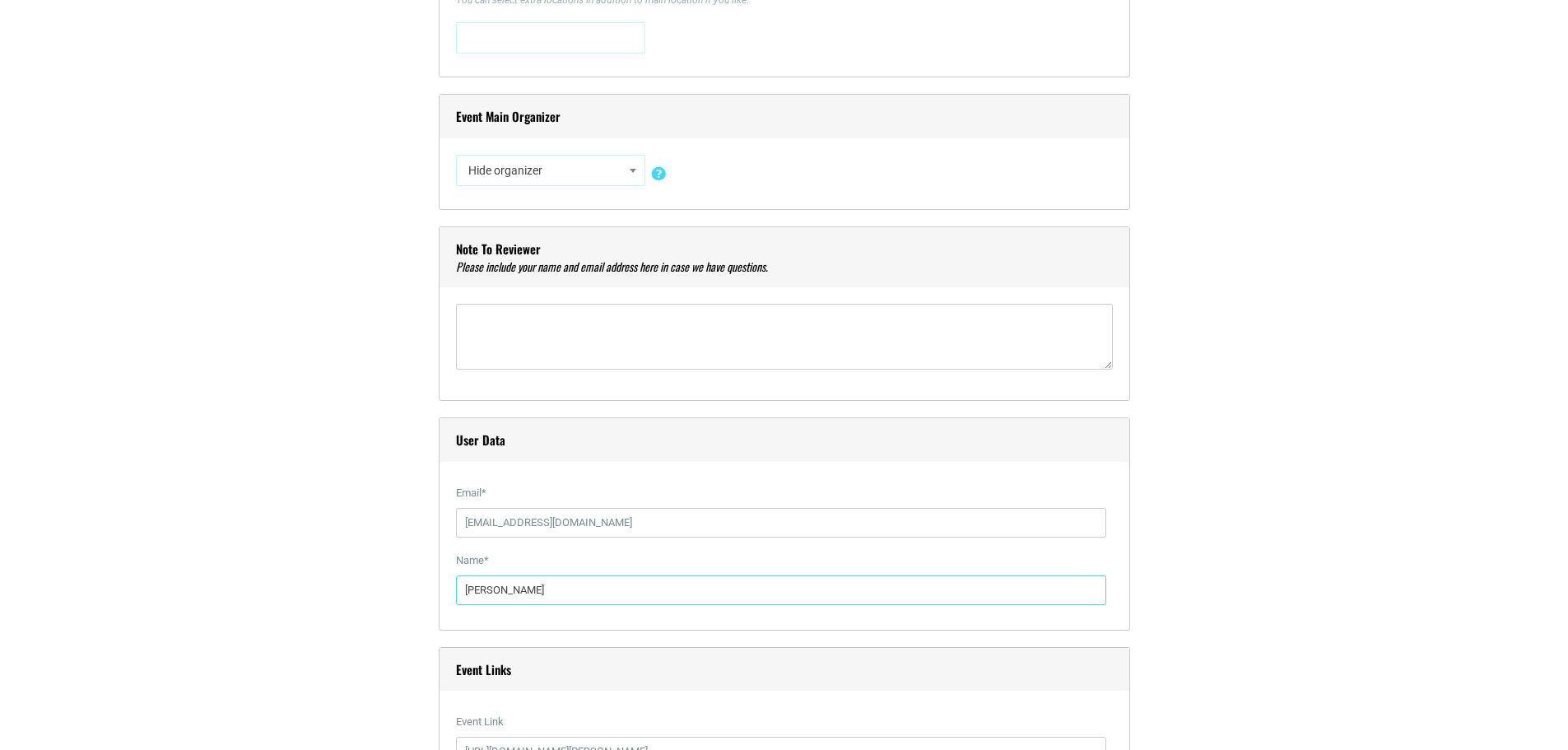
scroll to position [1386, 0]
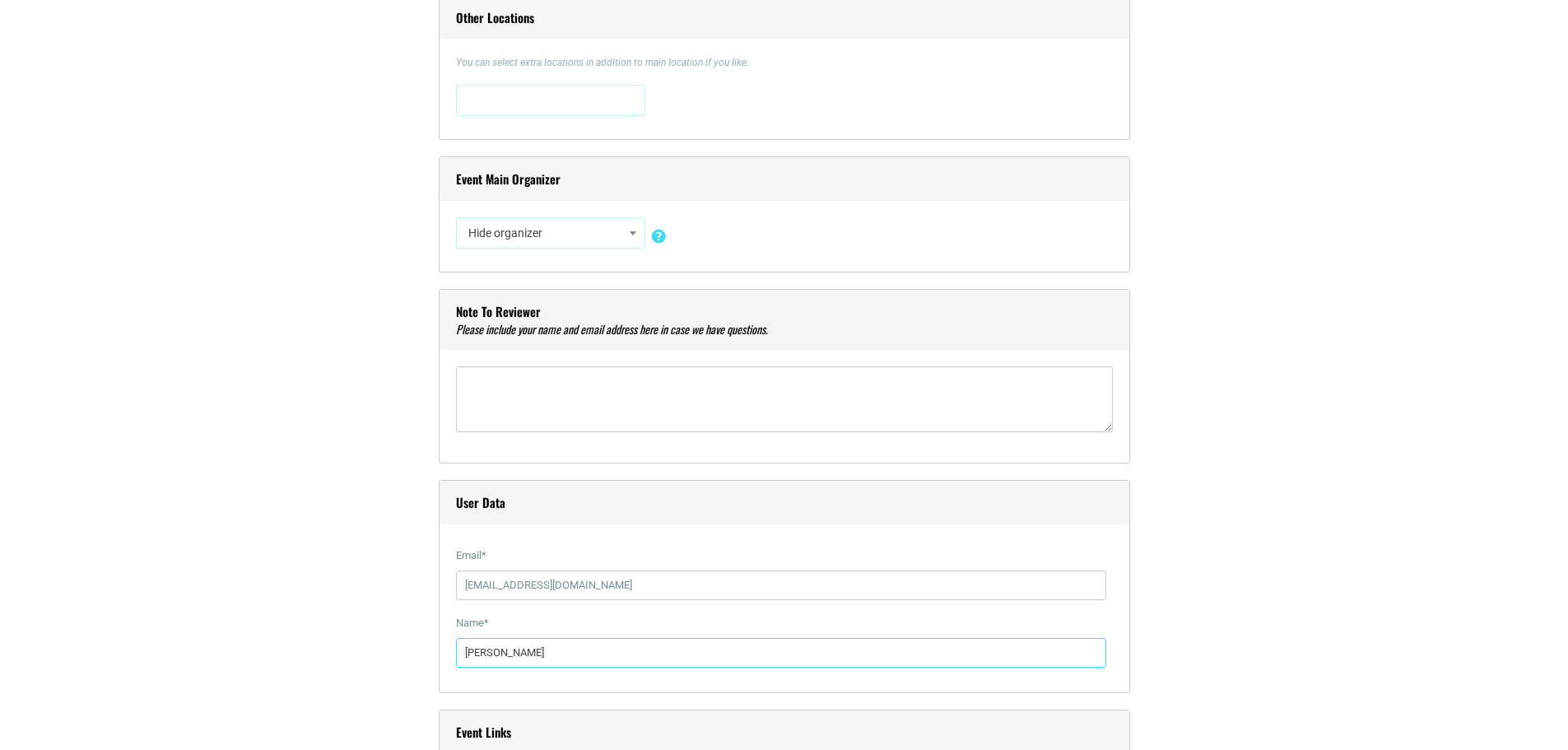
type input "[PERSON_NAME]"
click at [563, 376] on textarea"] at bounding box center [784, 399] width 657 height 66
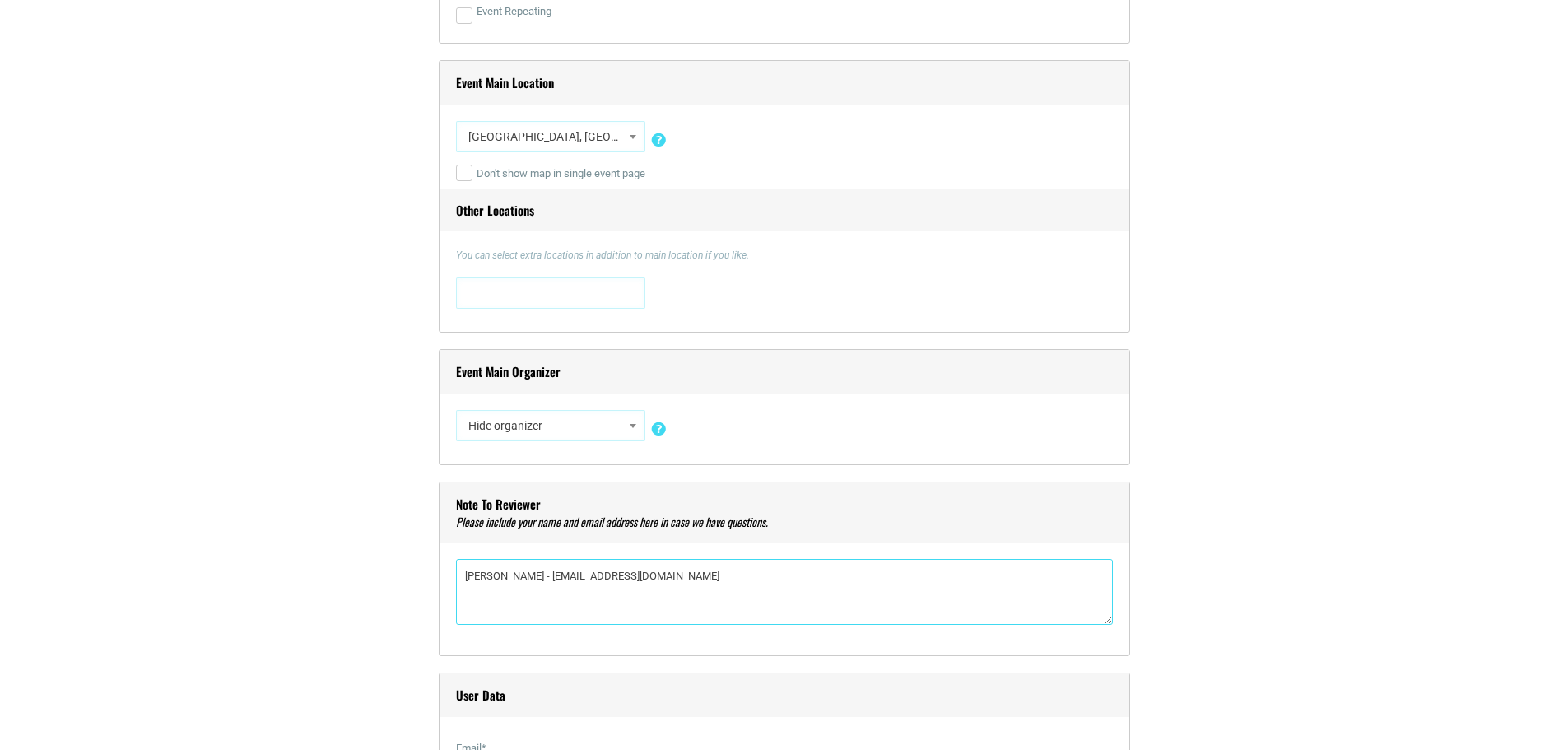
scroll to position [1182, 0]
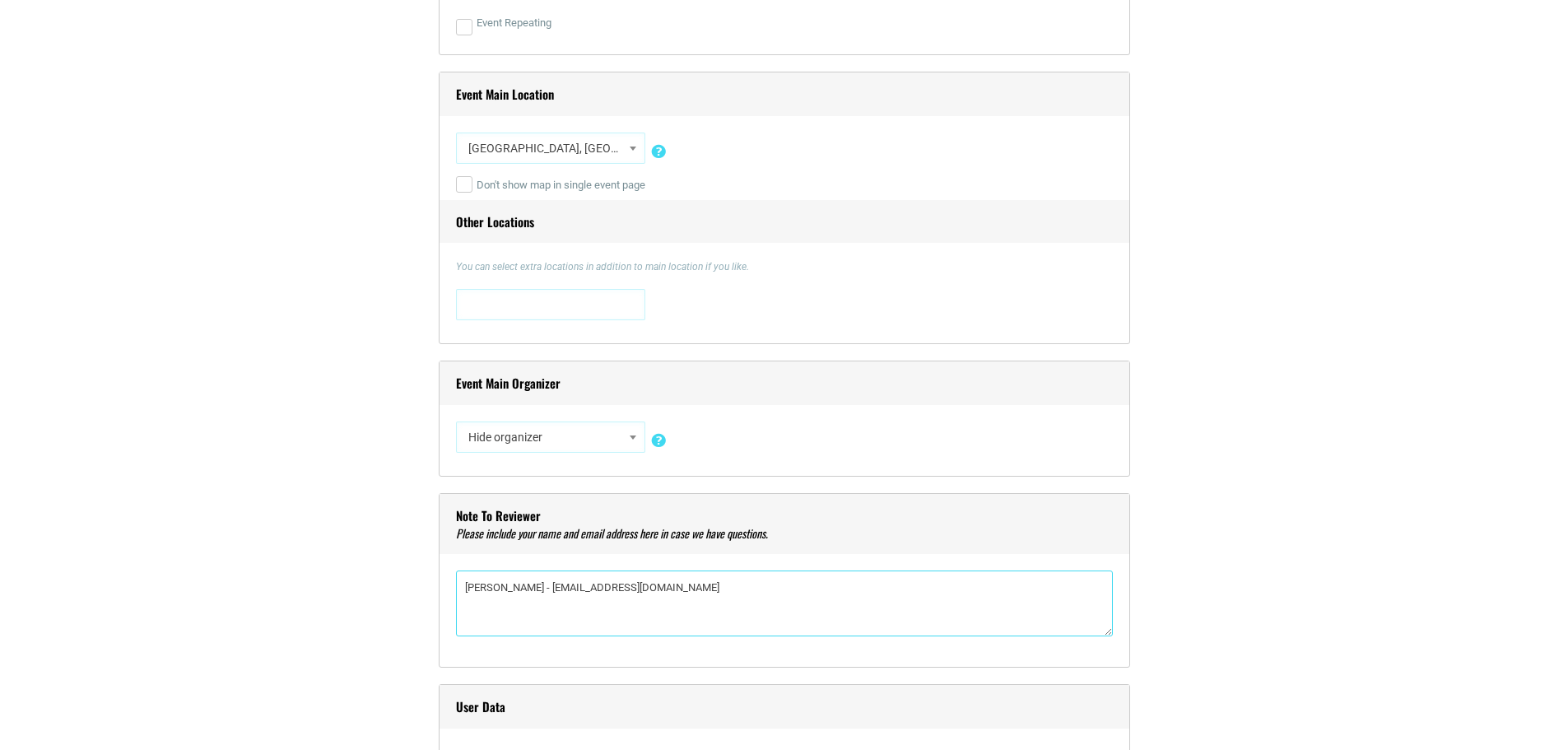
type textarea"] "[PERSON_NAME] - [EMAIL_ADDRESS][DOMAIN_NAME]"
click at [621, 440] on span "Hide organizer" at bounding box center [551, 436] width 178 height 30
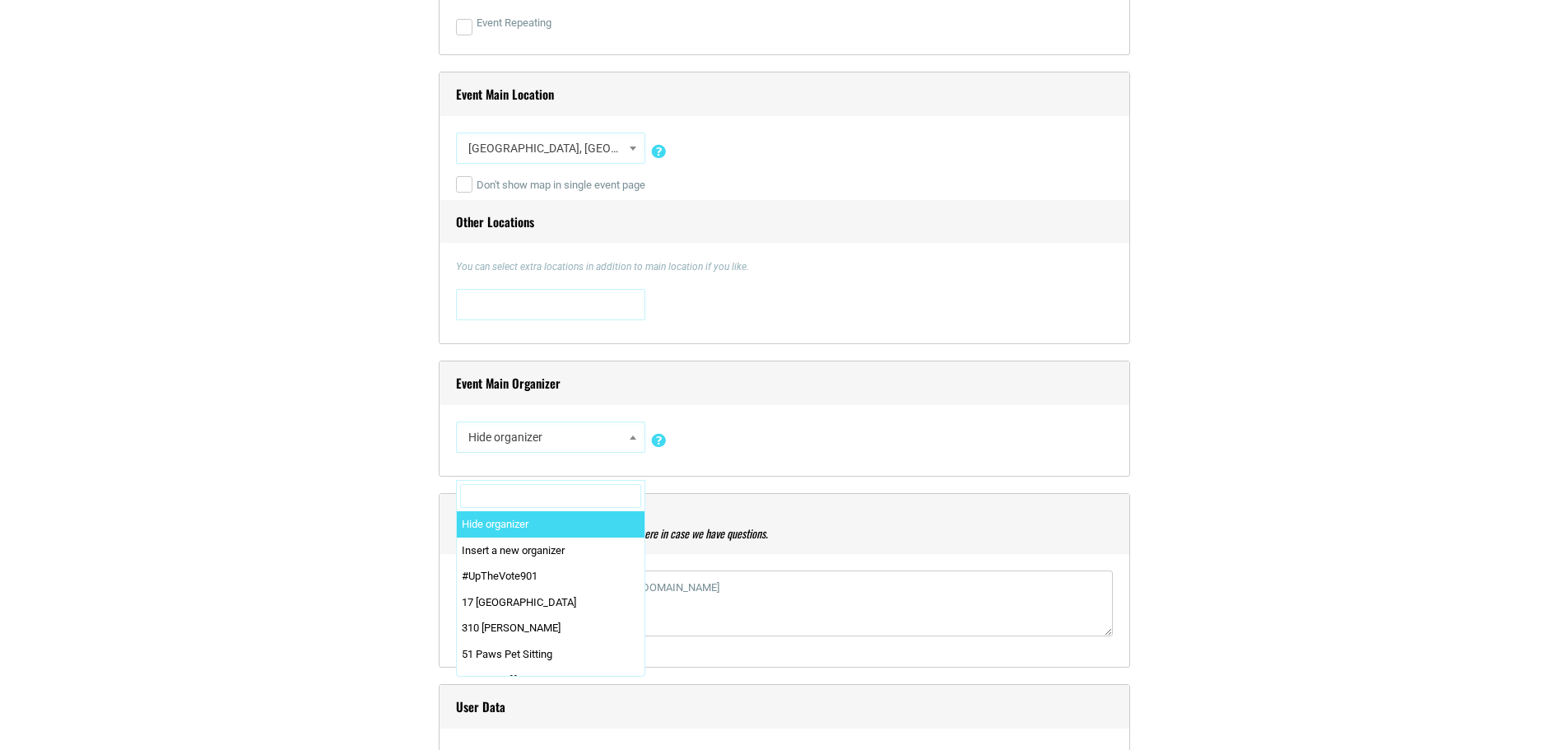
click at [612, 303] on span at bounding box center [551, 302] width 178 height 26
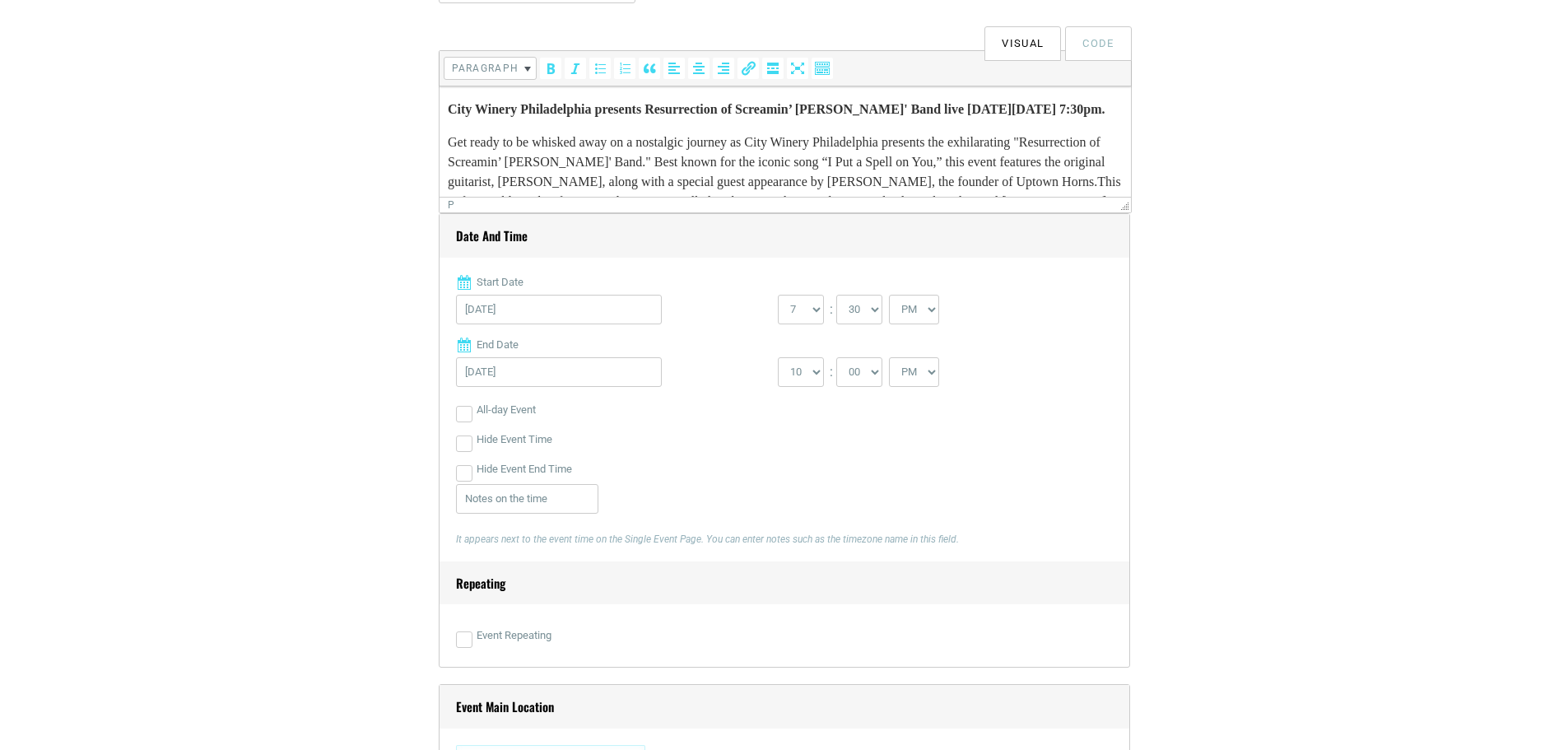
scroll to position [0, 0]
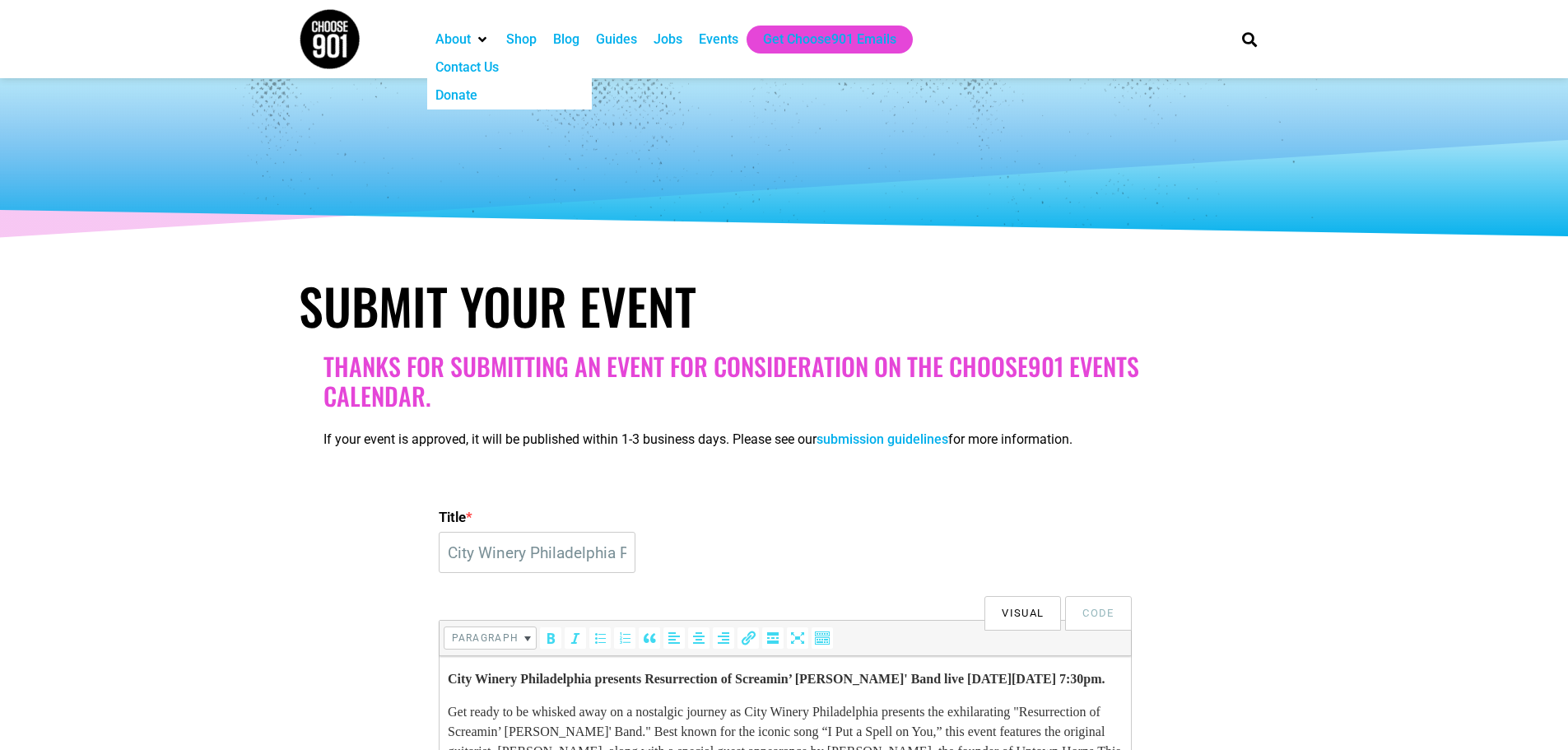
click at [461, 65] on div "Contact Us" at bounding box center [467, 68] width 63 height 19
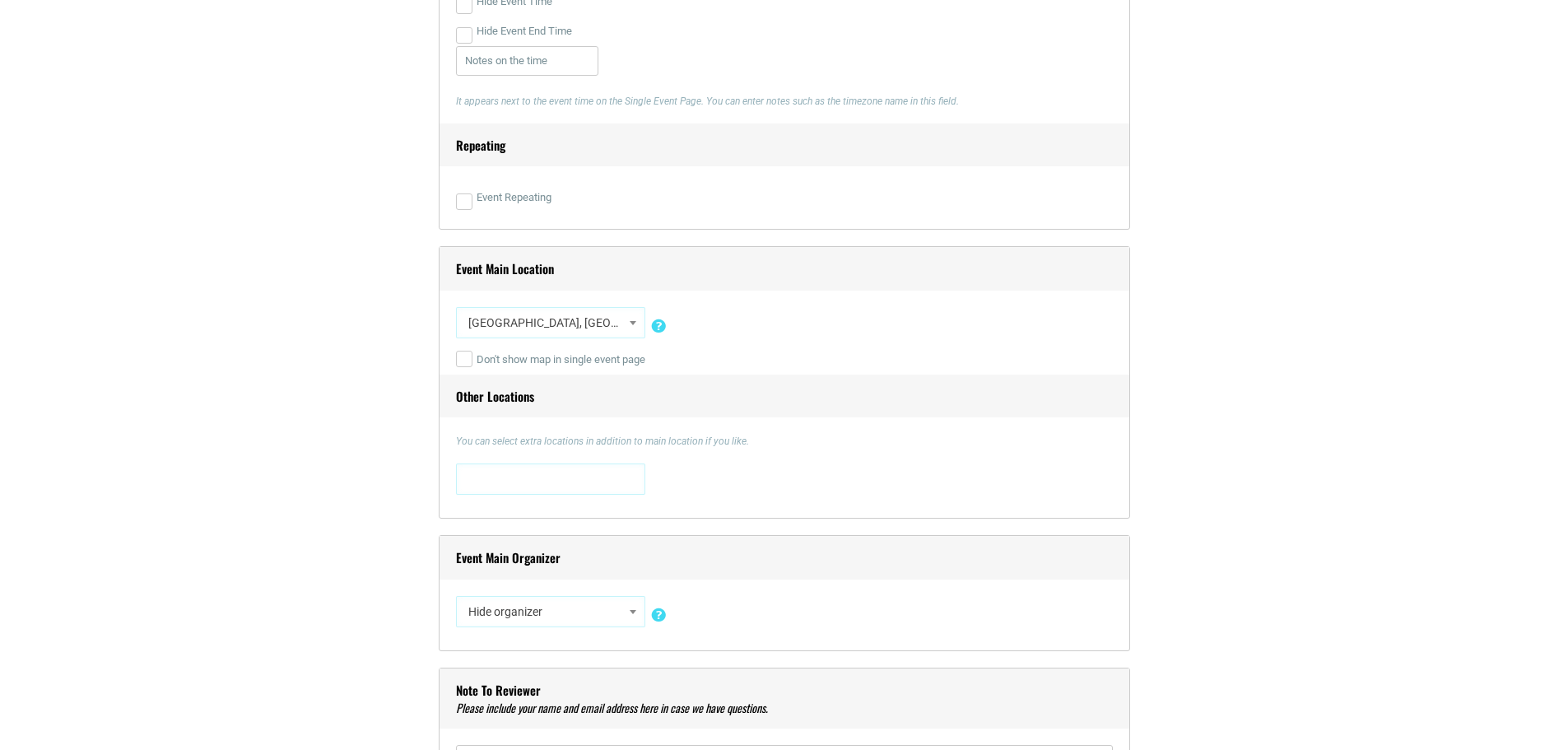
scroll to position [1107, 0]
